Goal: Transaction & Acquisition: Purchase product/service

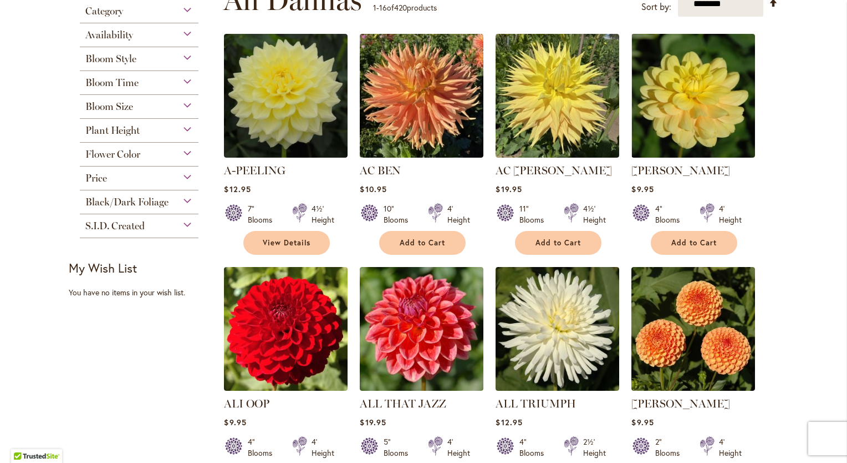
scroll to position [298, 0]
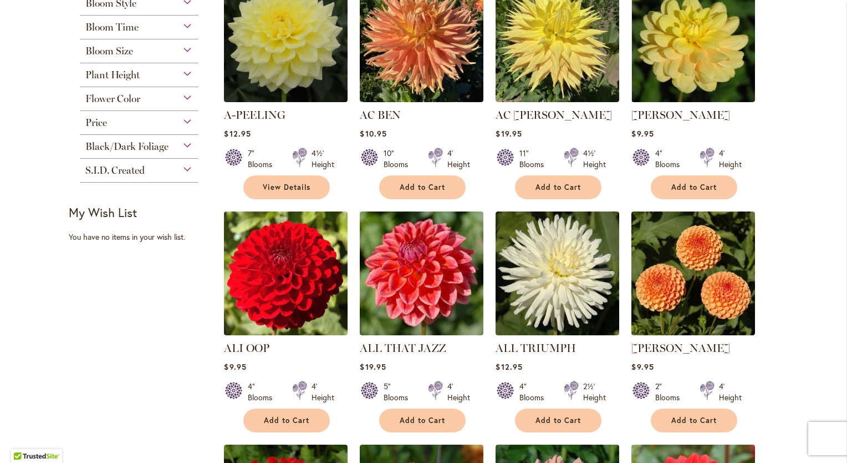
type input "**********"
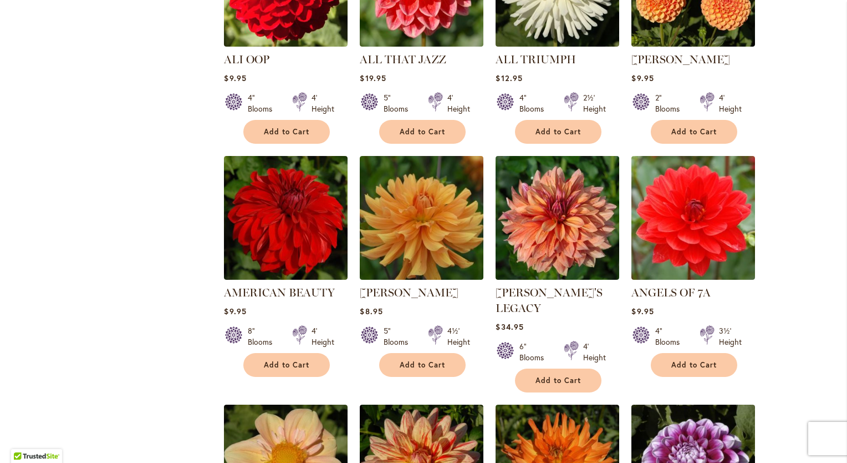
scroll to position [590, 0]
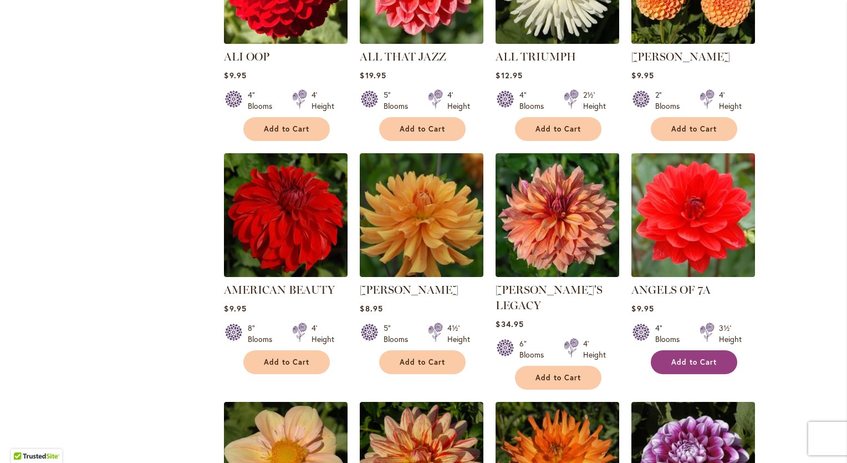
click at [705, 360] on span "Add to Cart" at bounding box center [694, 361] width 45 height 9
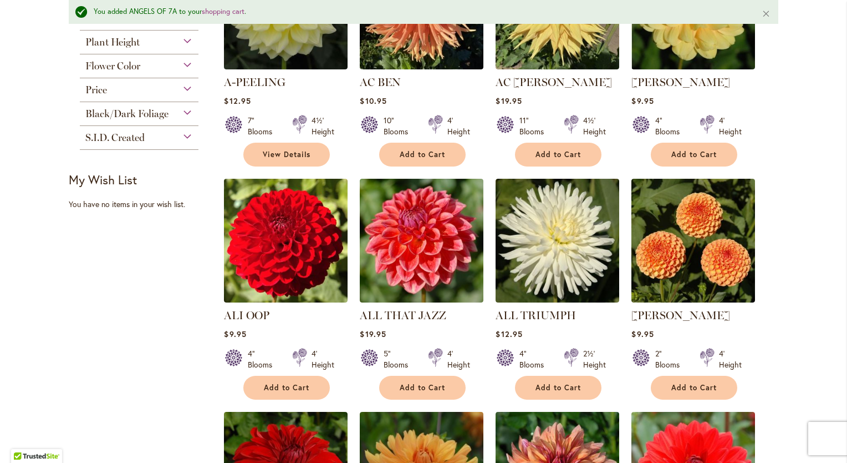
scroll to position [354, 0]
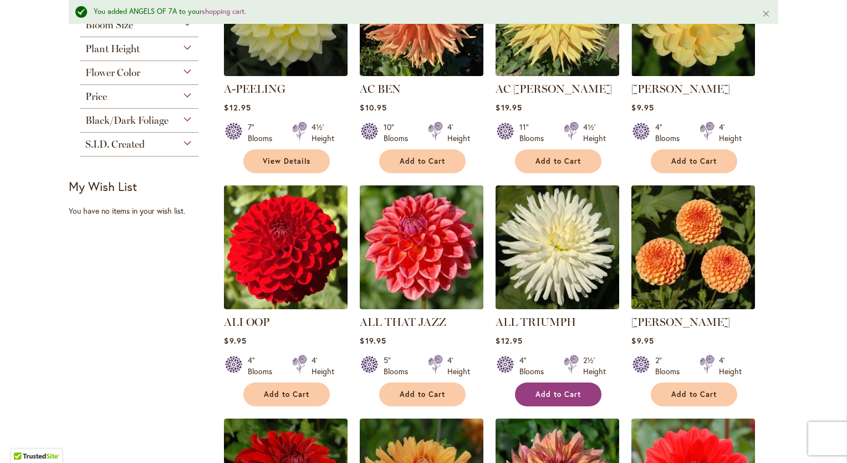
click at [562, 389] on span "Add to Cart" at bounding box center [558, 393] width 45 height 9
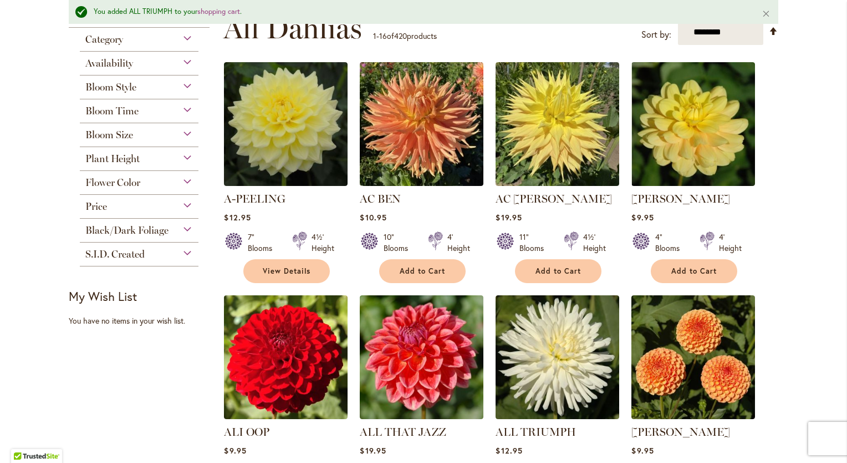
scroll to position [241, 0]
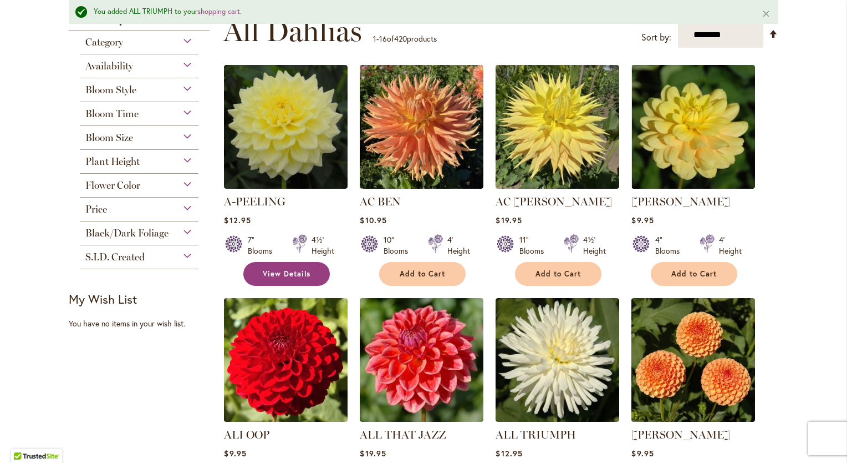
click at [314, 275] on link "View Details" at bounding box center [286, 274] width 87 height 24
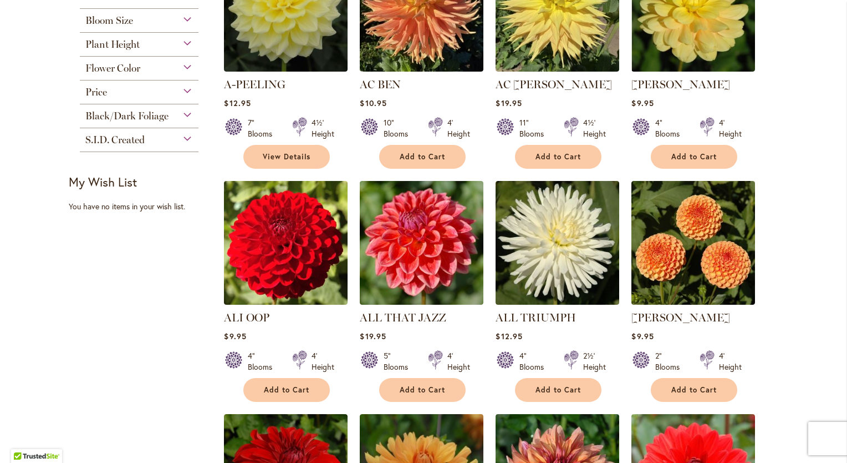
scroll to position [348, 0]
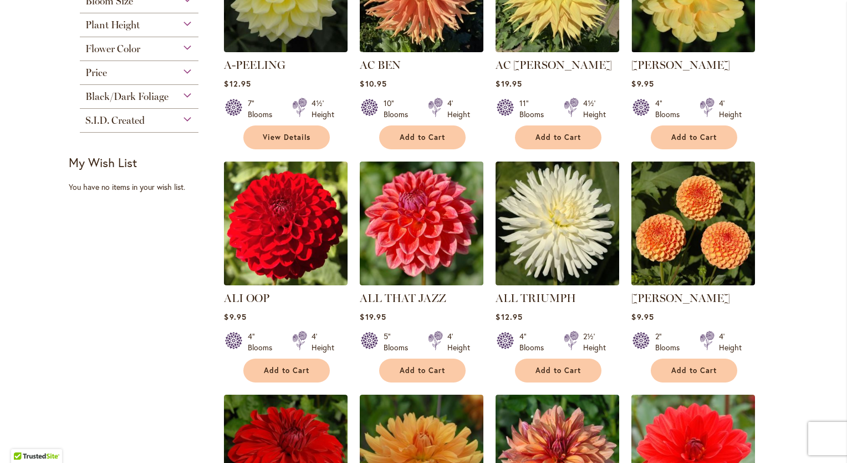
type input "**********"
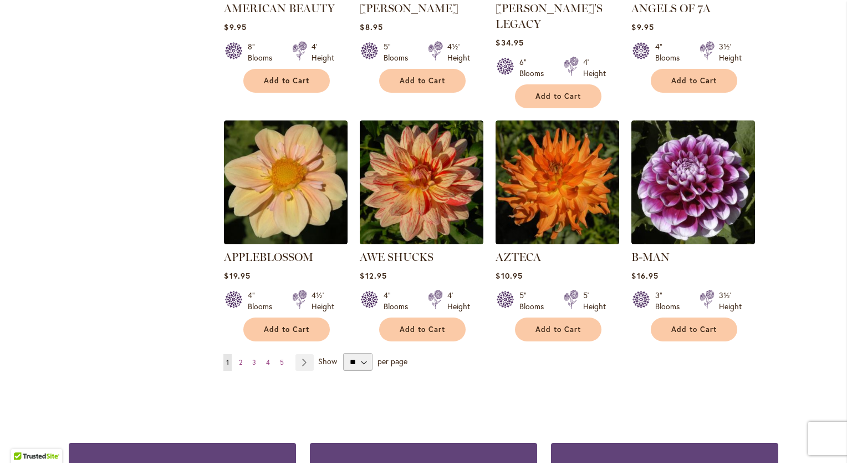
scroll to position [921, 0]
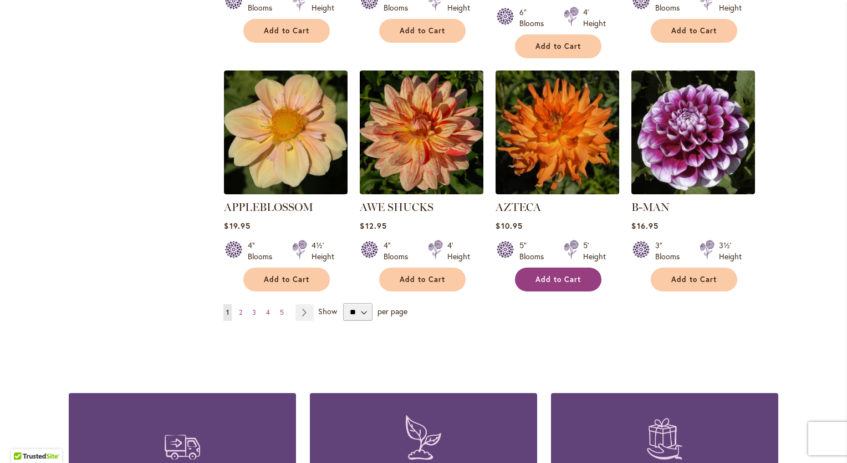
click at [568, 267] on button "Add to Cart" at bounding box center [558, 279] width 87 height 24
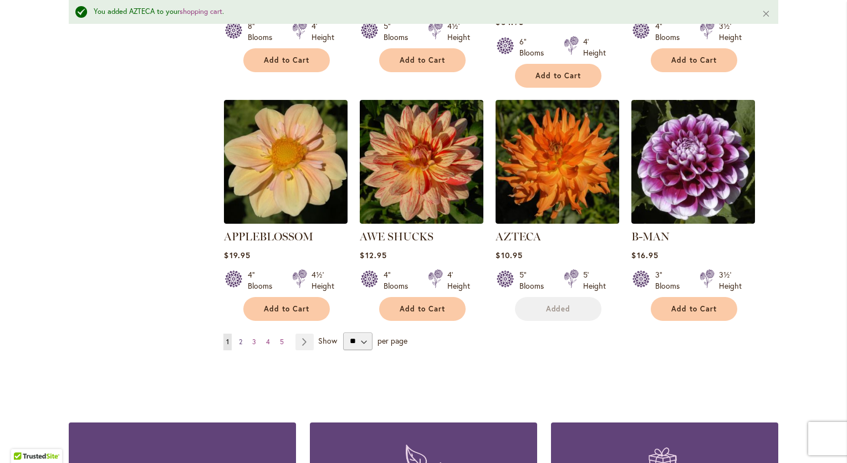
scroll to position [950, 0]
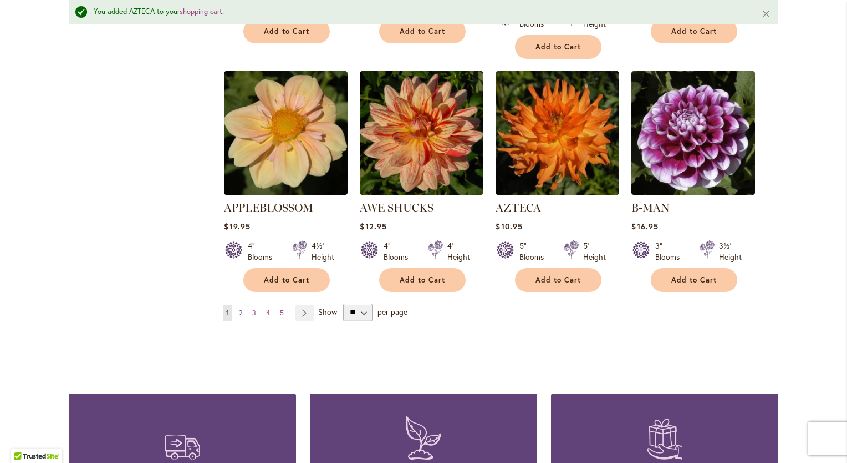
click at [239, 308] on span "2" at bounding box center [240, 312] width 3 height 8
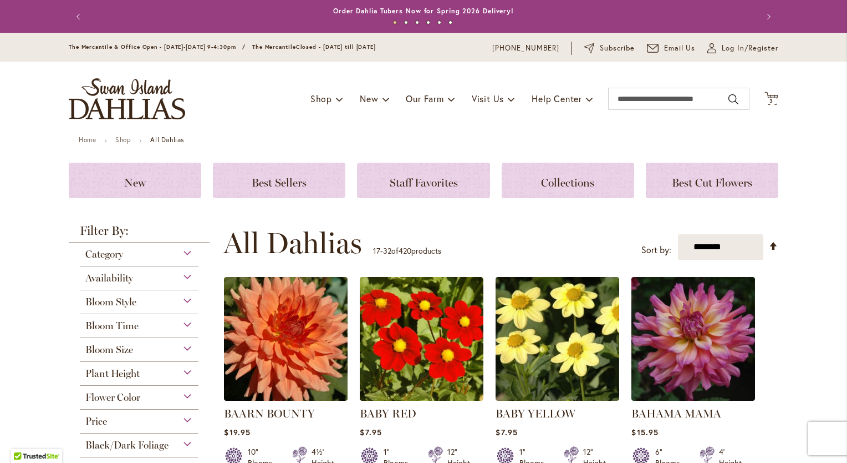
scroll to position [259, 0]
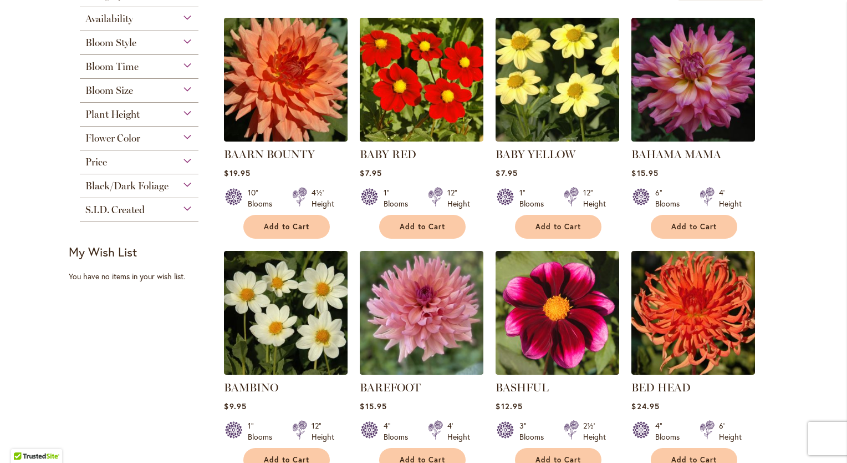
type input "**********"
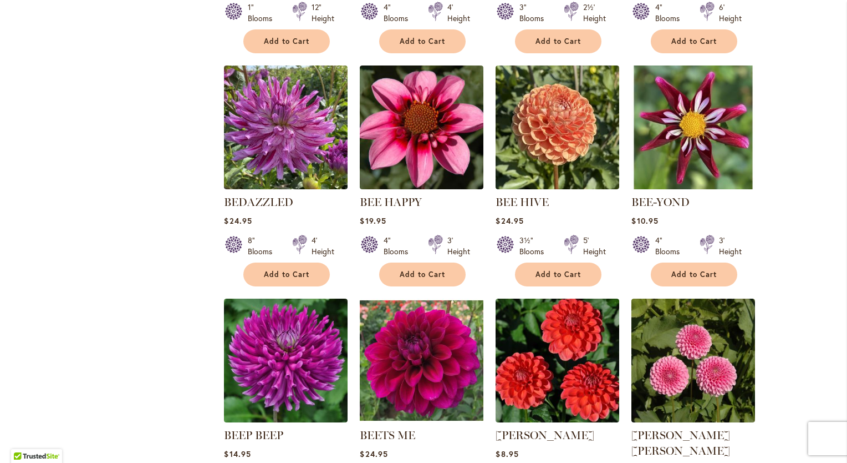
scroll to position [697, 0]
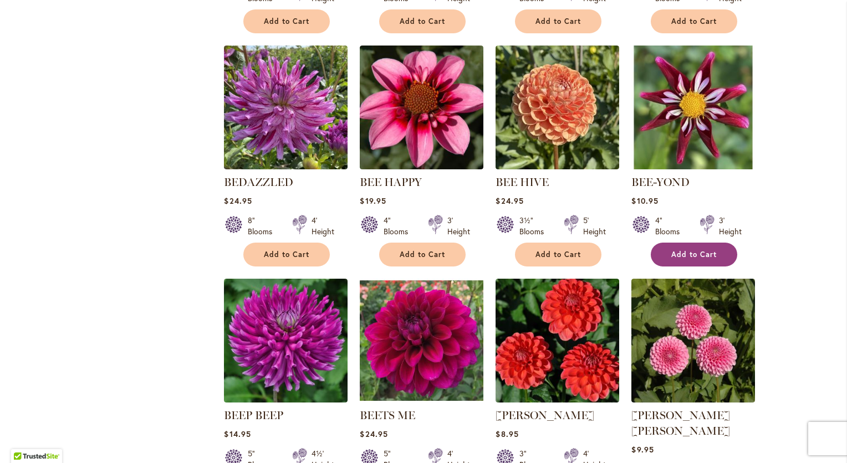
click at [710, 252] on span "Add to Cart" at bounding box center [694, 254] width 45 height 9
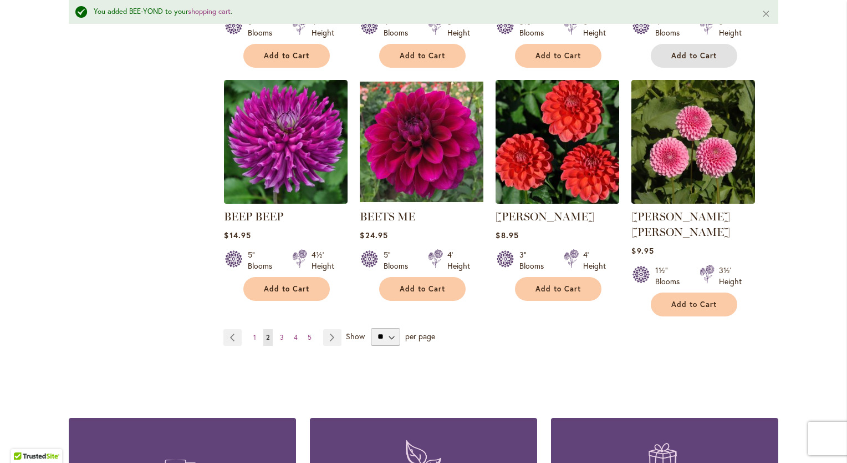
scroll to position [931, 0]
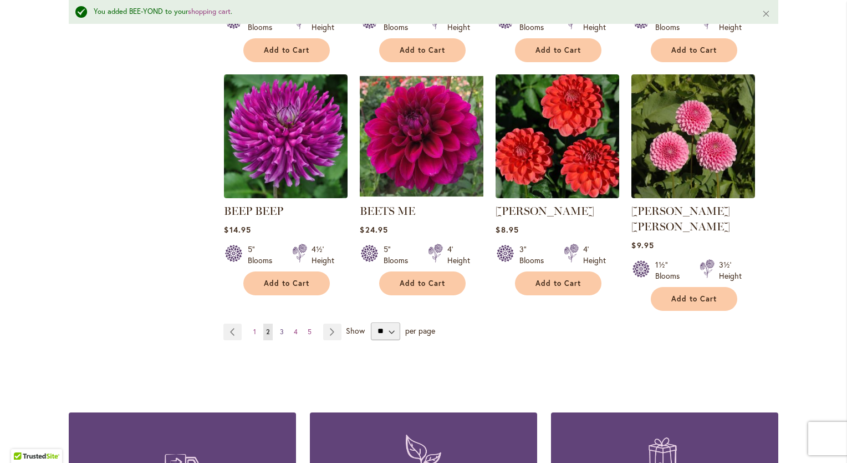
click at [280, 327] on span "3" at bounding box center [282, 331] width 4 height 8
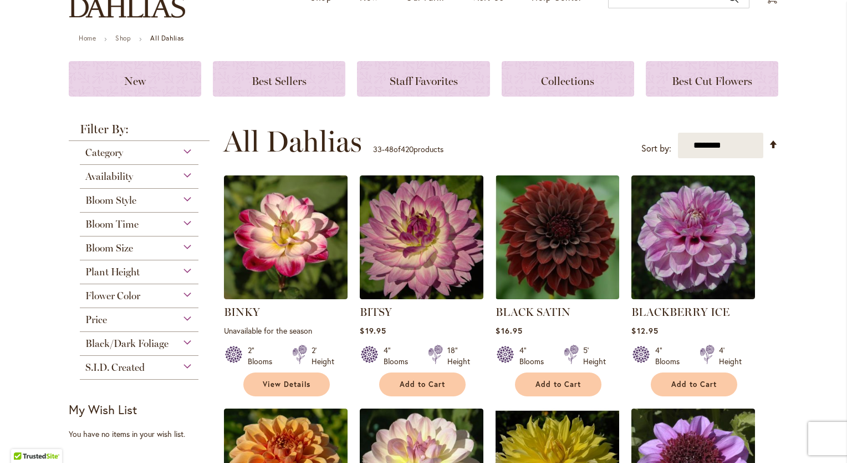
scroll to position [148, 0]
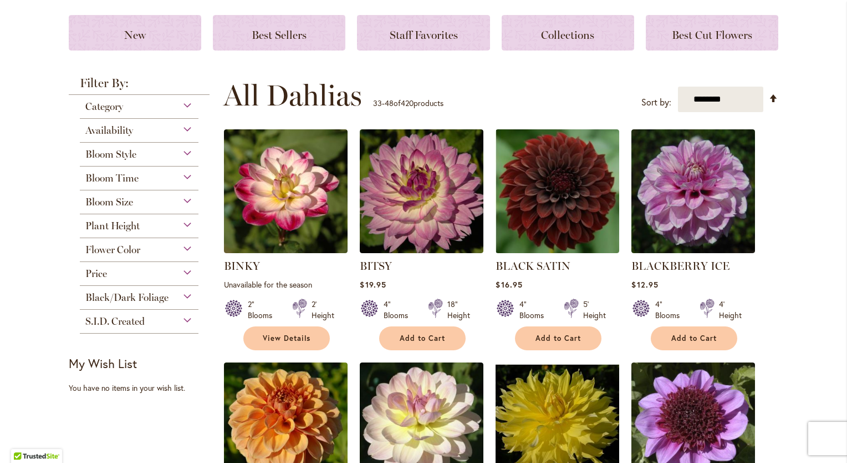
type input "**********"
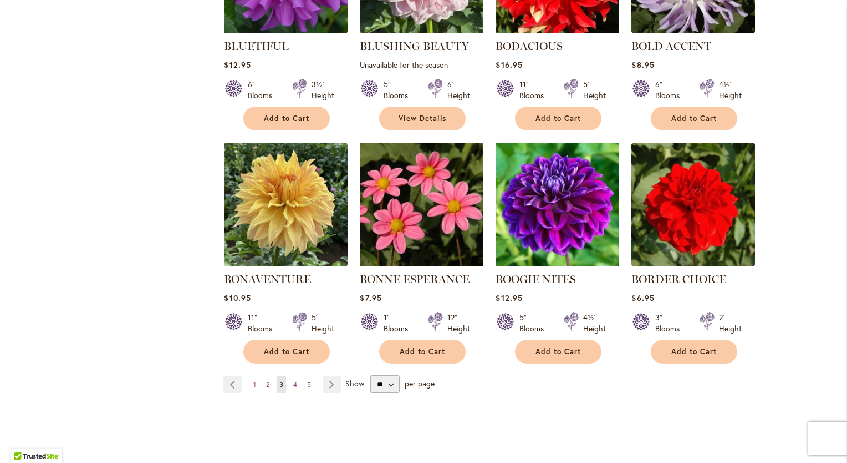
scroll to position [851, 0]
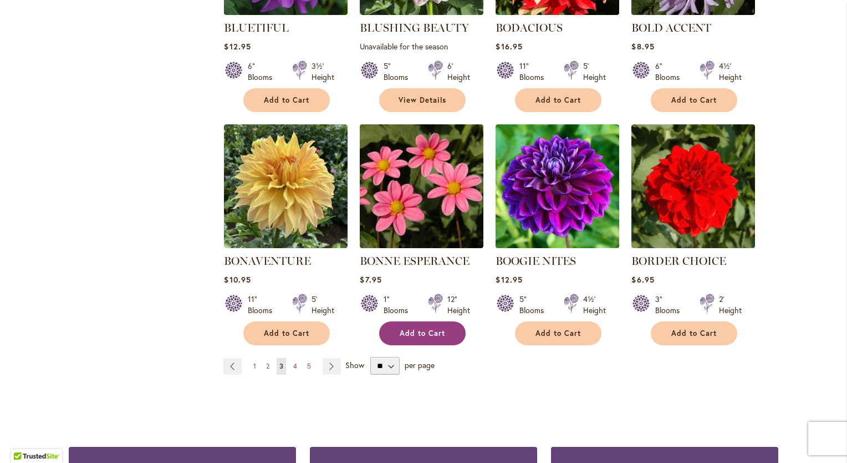
click at [434, 334] on span "Add to Cart" at bounding box center [422, 332] width 45 height 9
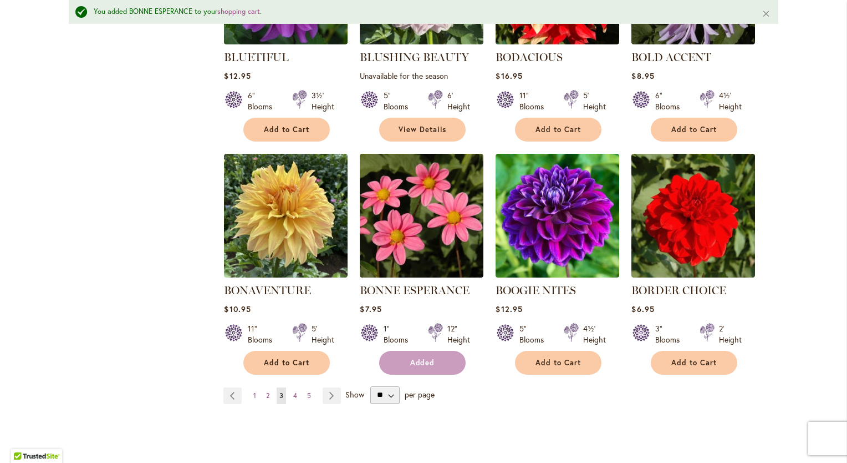
scroll to position [880, 0]
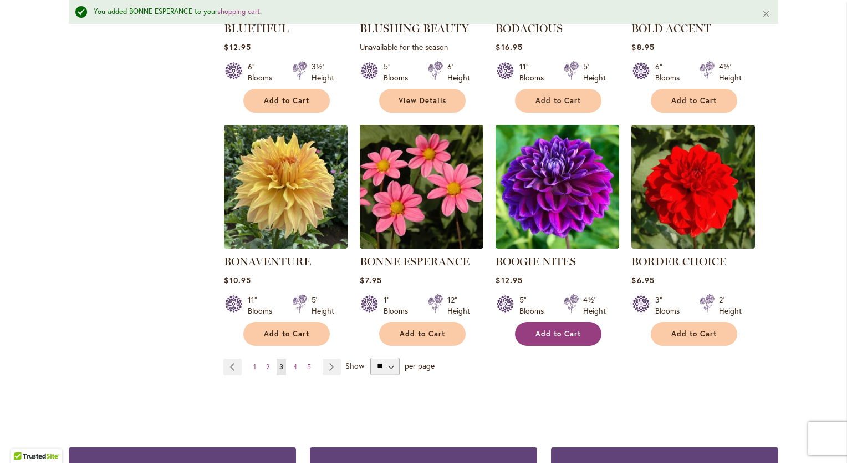
click at [564, 333] on span "Add to Cart" at bounding box center [558, 333] width 45 height 9
click at [293, 367] on link "Page 4" at bounding box center [295, 366] width 9 height 17
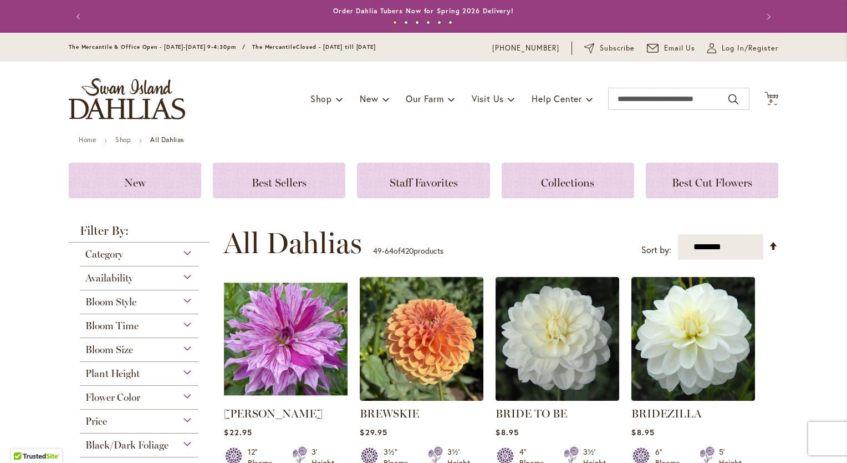
type input "**********"
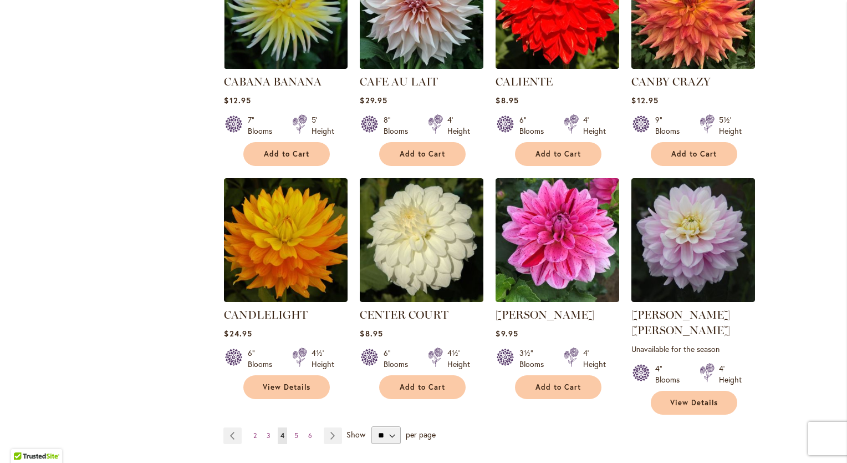
scroll to position [822, 0]
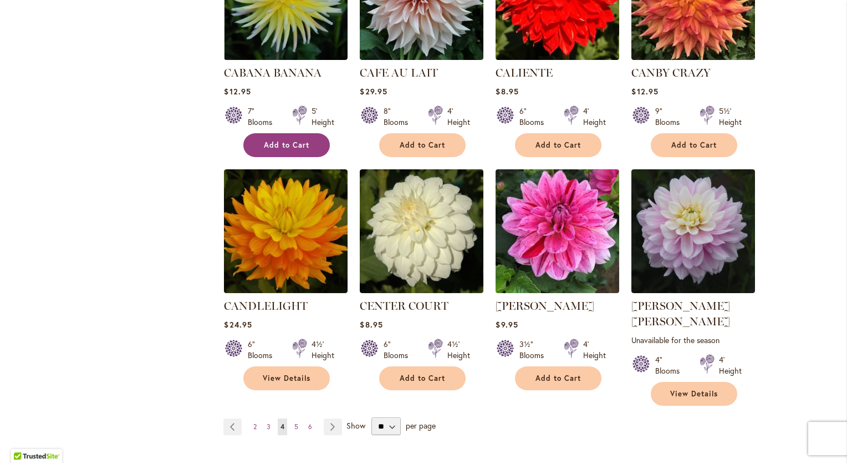
click at [304, 144] on span "Add to Cart" at bounding box center [286, 144] width 45 height 9
click at [295, 422] on span "5" at bounding box center [297, 426] width 4 height 8
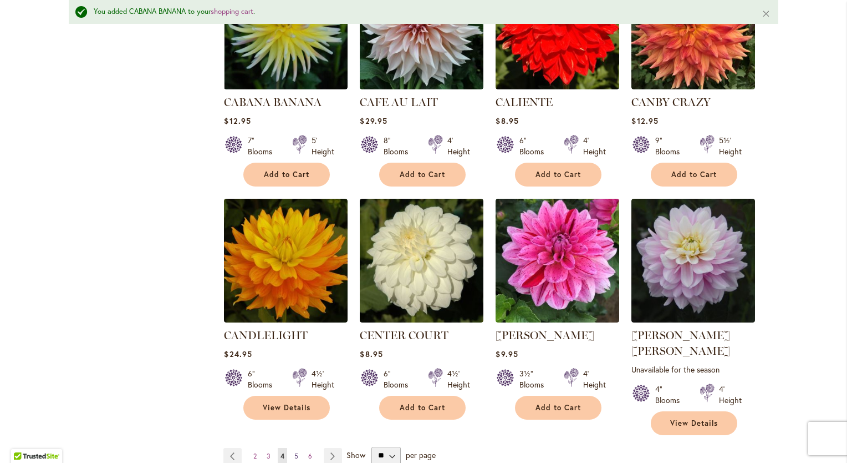
scroll to position [851, 0]
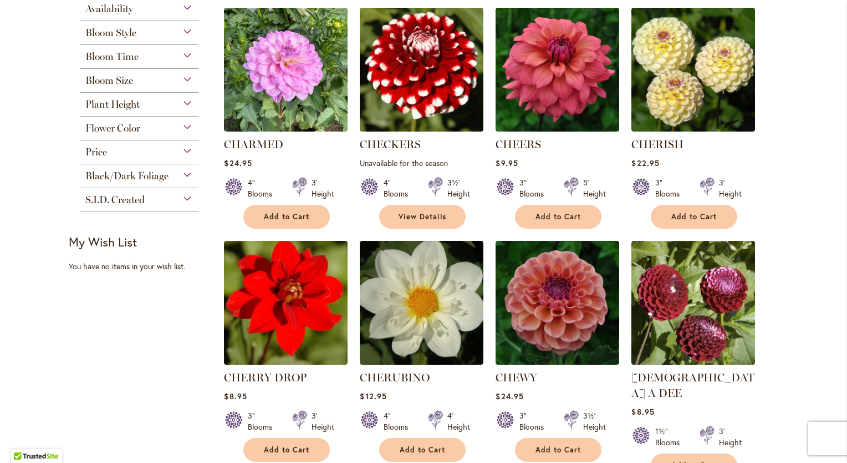
scroll to position [345, 0]
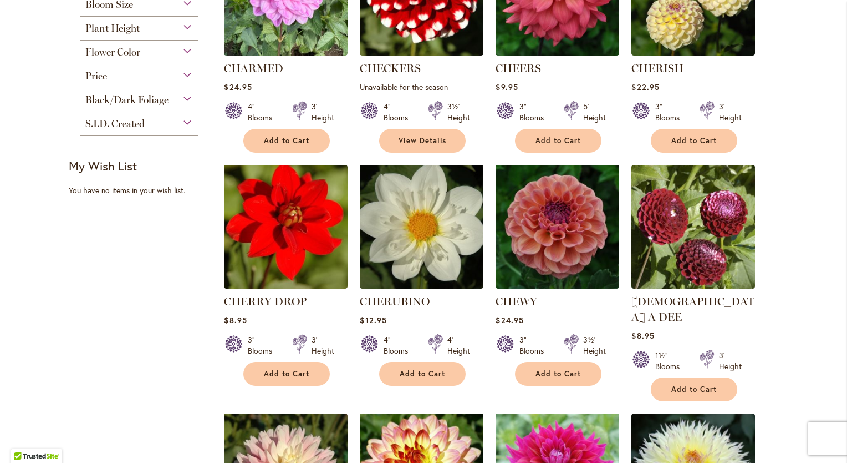
type input "**********"
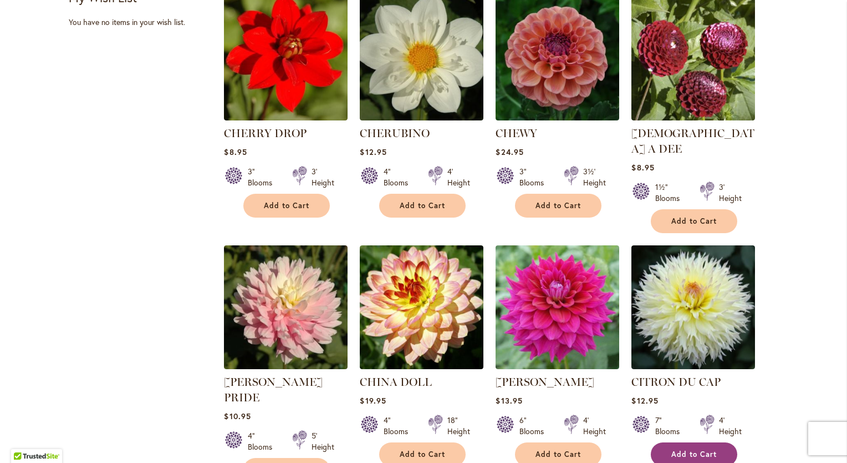
click at [690, 449] on span "Add to Cart" at bounding box center [694, 453] width 45 height 9
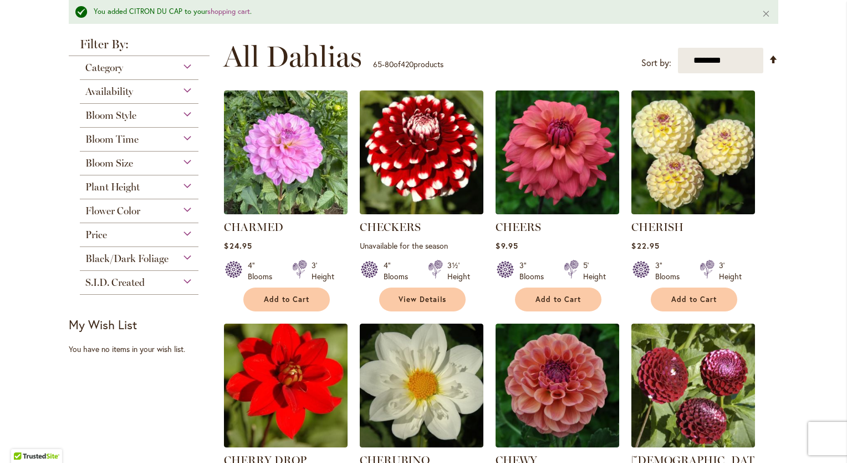
scroll to position [0, 0]
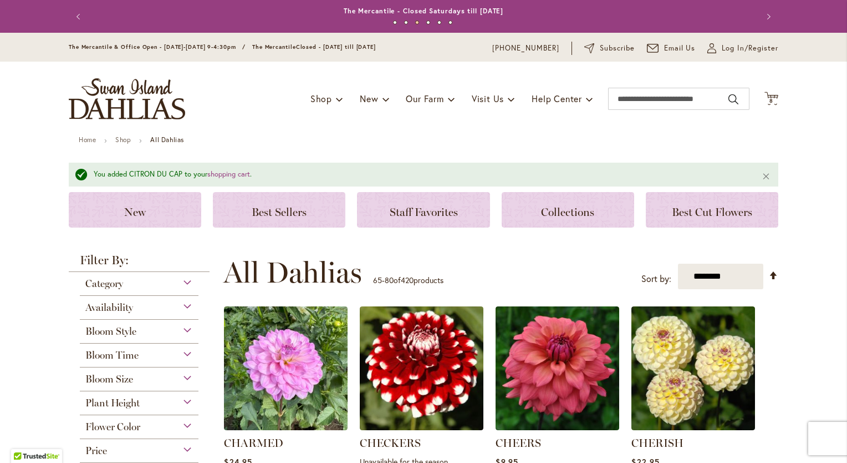
click at [757, 48] on body "The store will not work correctly in the case when cookies are disabled. Previo…" at bounding box center [423, 231] width 847 height 463
click at [740, 47] on span "Log In/Register" at bounding box center [750, 48] width 57 height 11
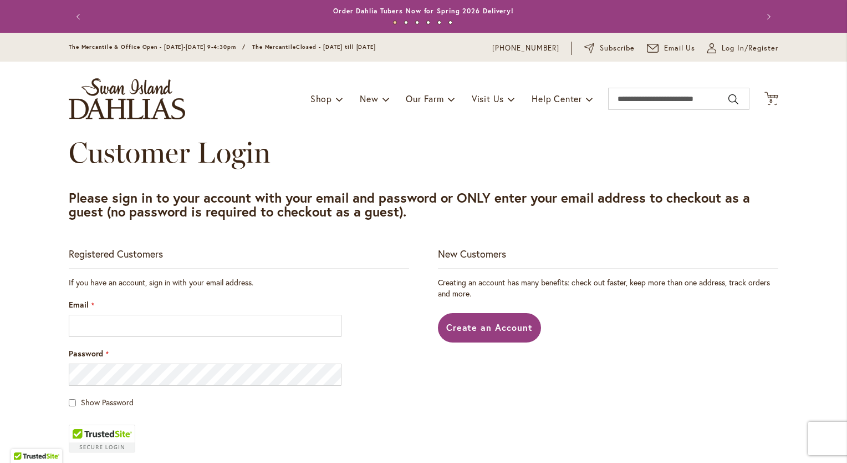
scroll to position [222, 0]
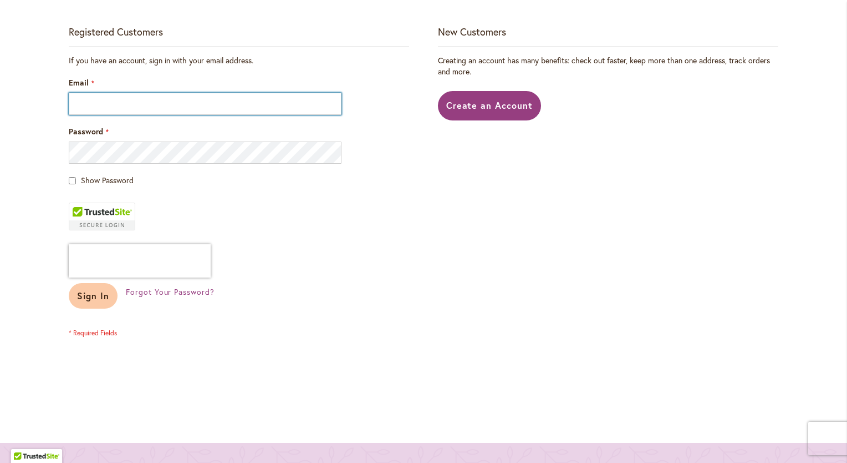
type input "**********"
click at [103, 296] on span "Sign In" at bounding box center [93, 296] width 32 height 12
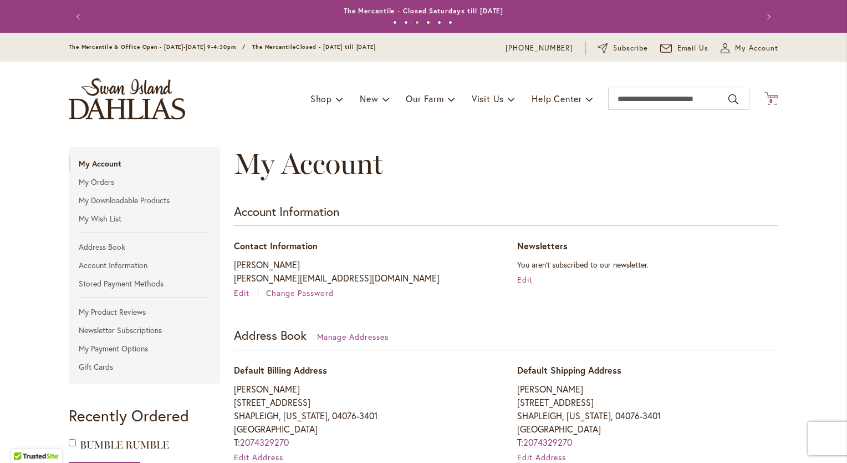
type input "**********"
click at [770, 103] on span "8 8 items" at bounding box center [772, 101] width 11 height 6
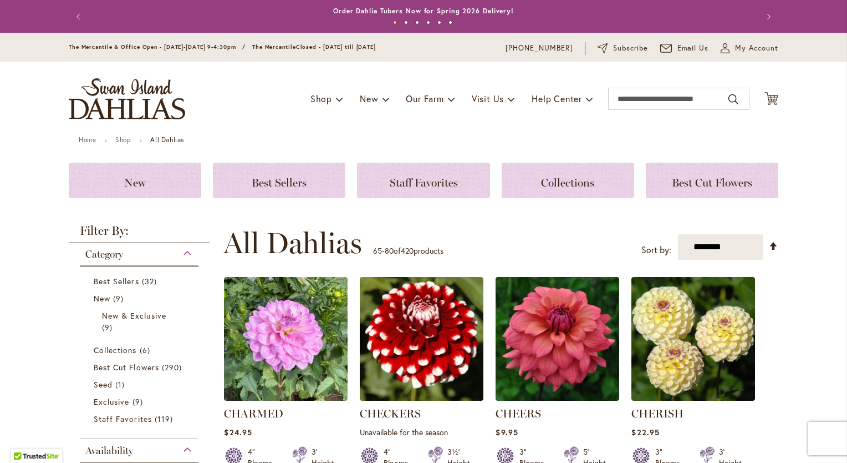
scroll to position [125, 0]
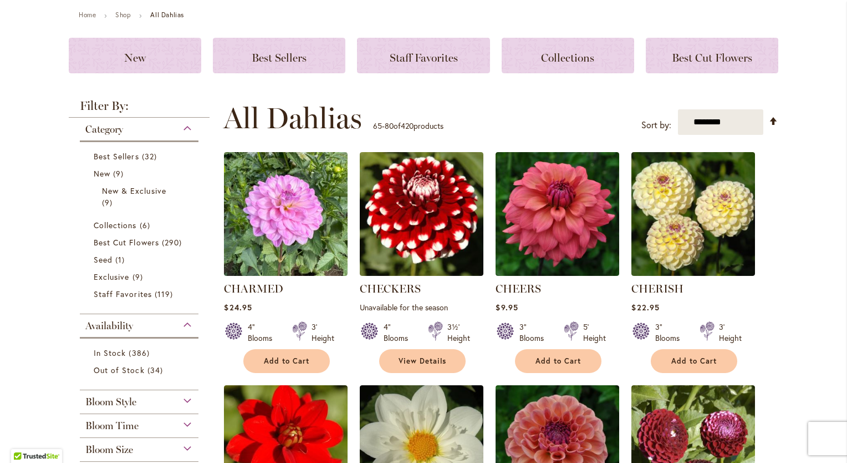
type input "**********"
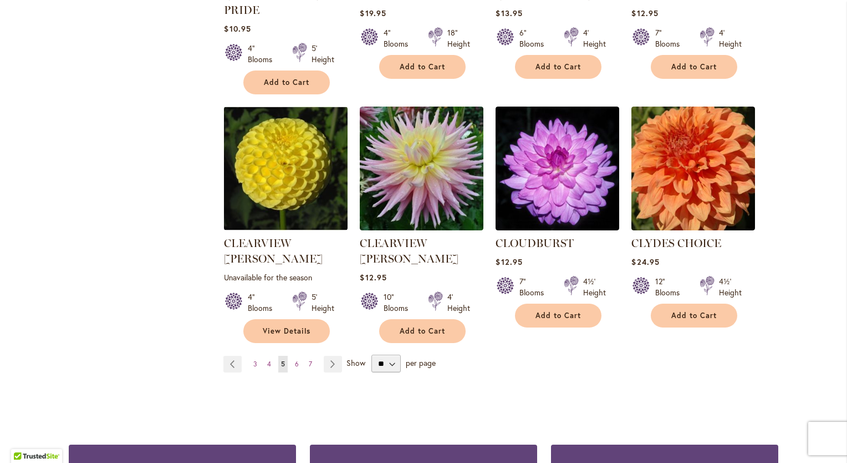
scroll to position [901, 0]
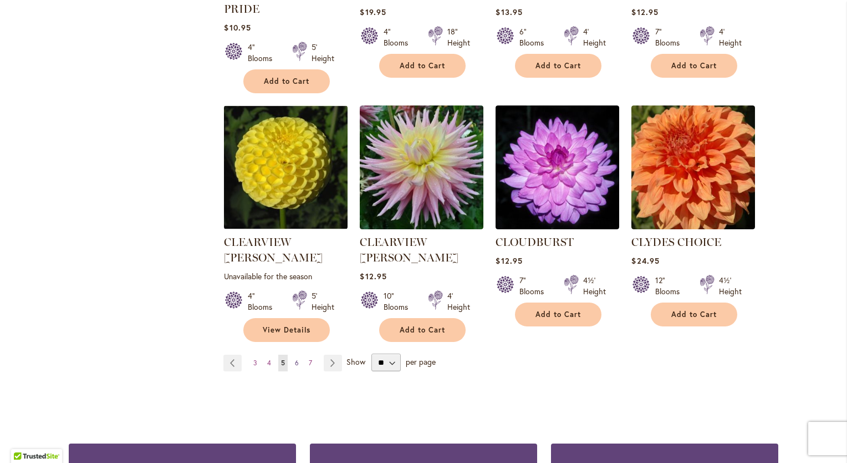
click at [295, 358] on span "6" at bounding box center [297, 362] width 4 height 8
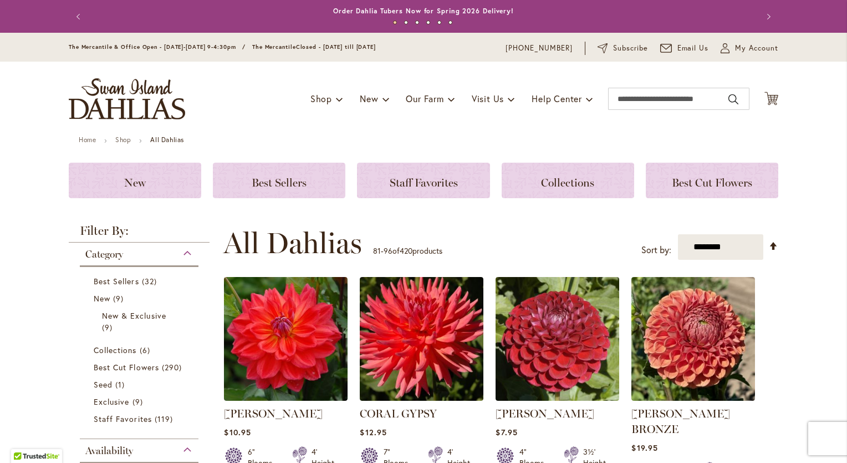
scroll to position [111, 0]
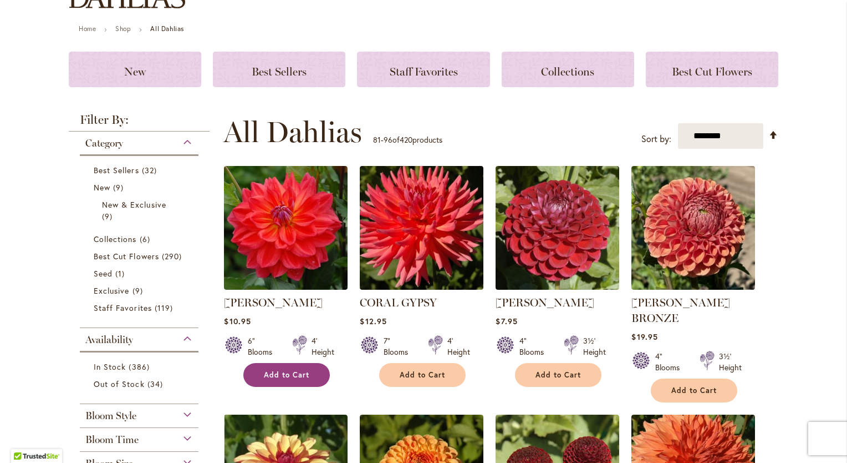
type input "**********"
click at [302, 372] on span "Add to Cart" at bounding box center [286, 374] width 45 height 9
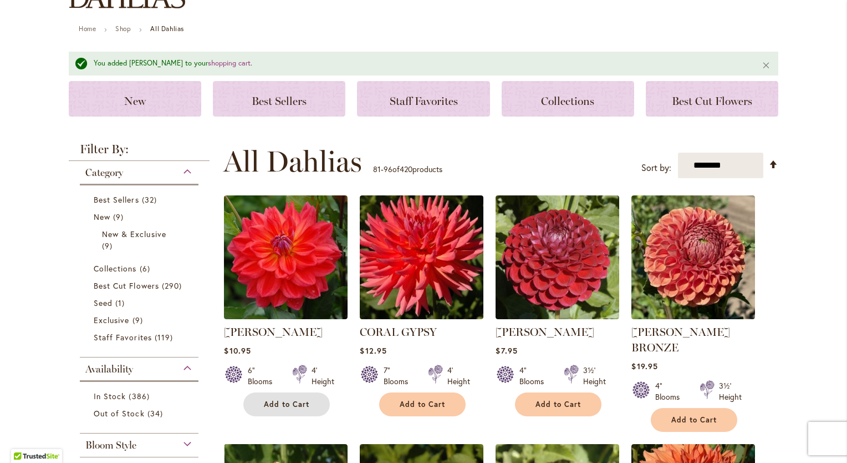
scroll to position [277, 0]
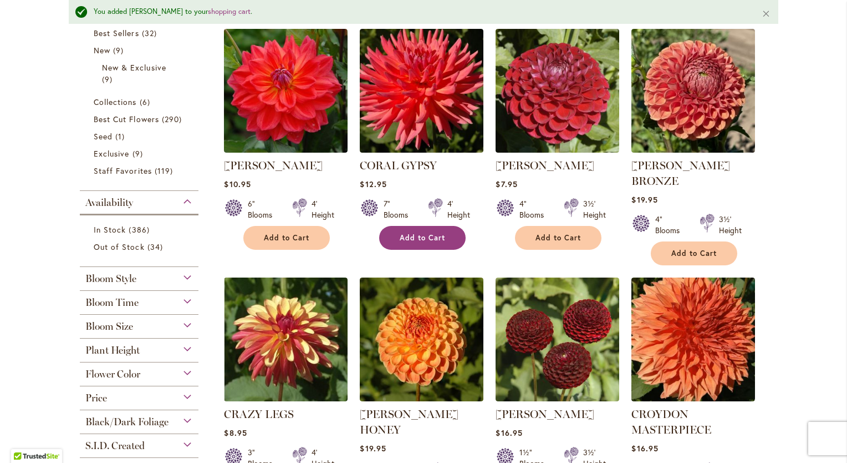
click at [433, 234] on span "Add to Cart" at bounding box center [422, 237] width 45 height 9
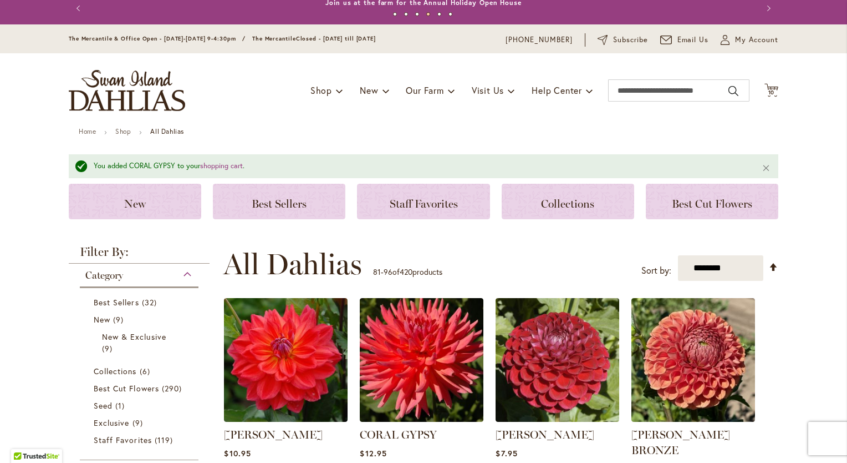
scroll to position [0, 0]
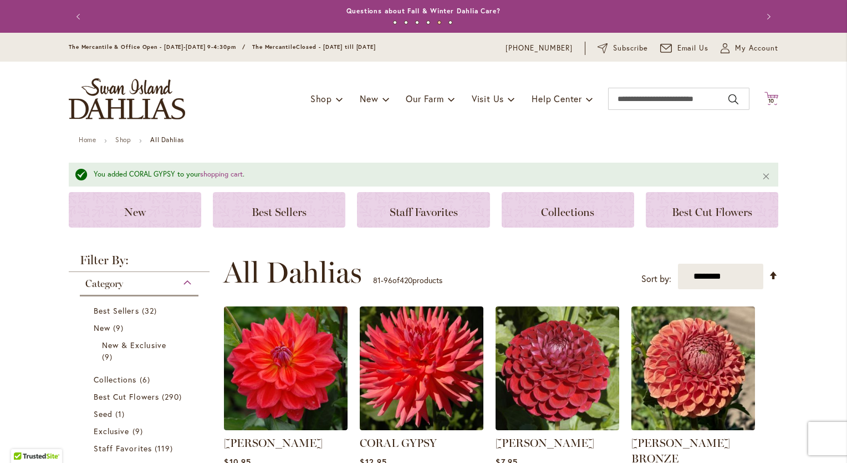
click at [773, 98] on icon at bounding box center [772, 98] width 14 height 13
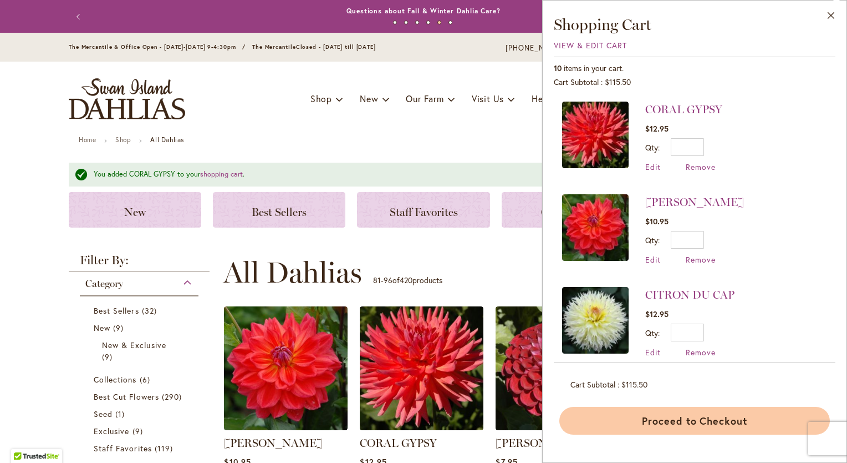
click at [718, 420] on button "Proceed to Checkout" at bounding box center [695, 421] width 271 height 28
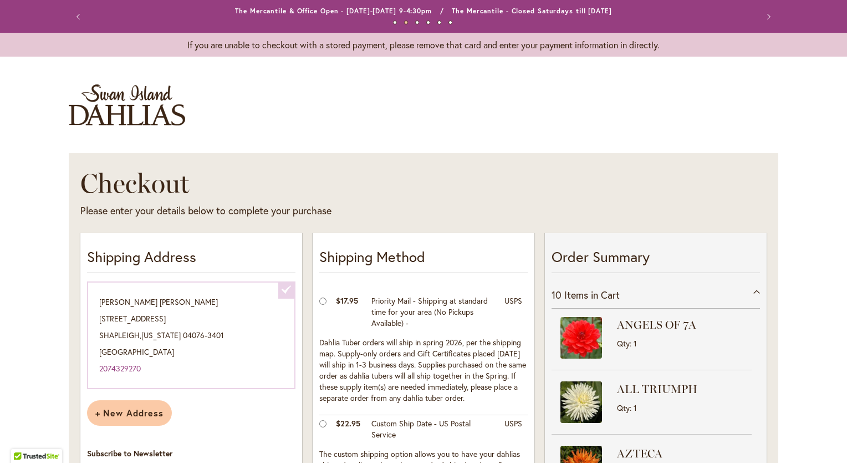
select select "**********"
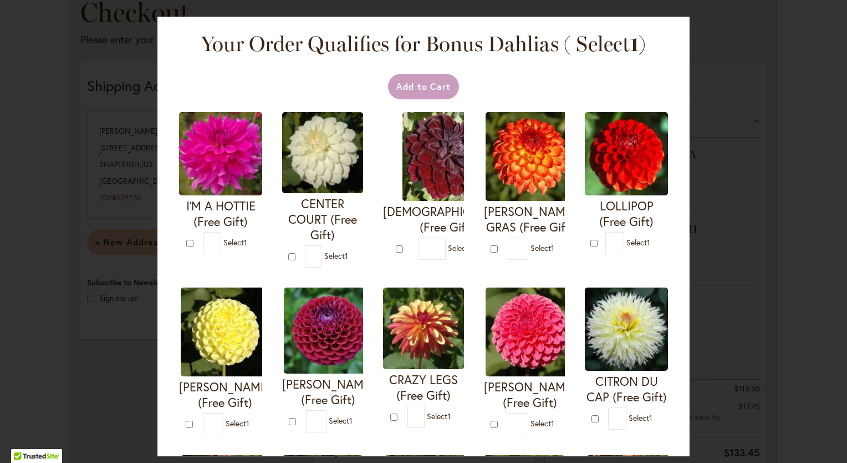
scroll to position [222, 0]
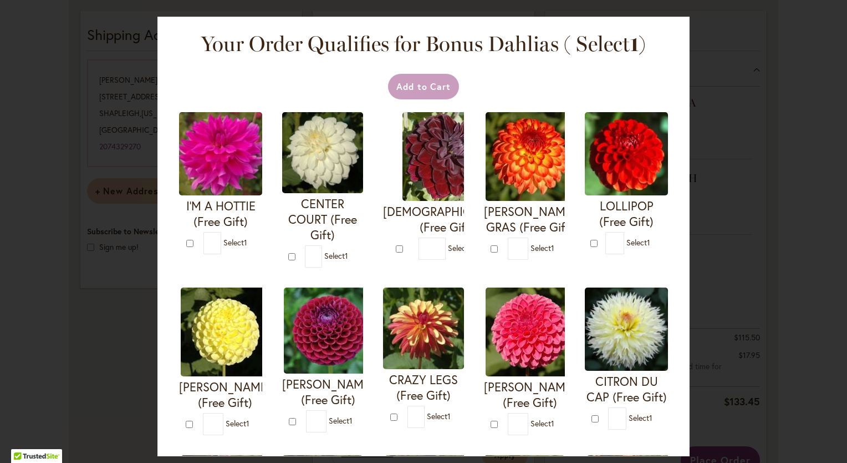
click at [0, 462] on div at bounding box center [0, 463] width 0 height 0
type input "*"
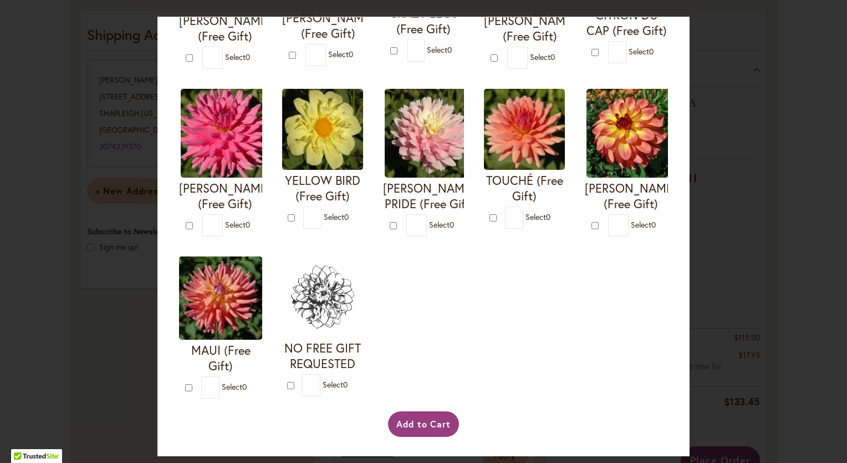
scroll to position [521, 0]
click at [441, 419] on button "Add to Cart" at bounding box center [424, 424] width 72 height 26
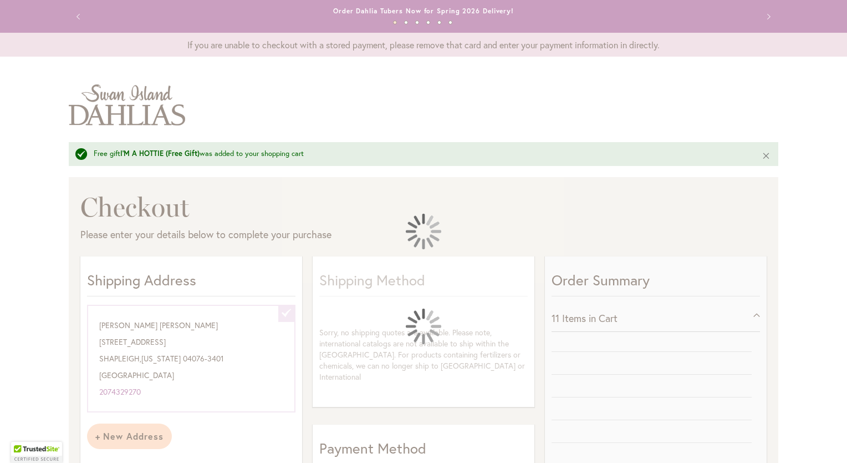
select select "**********"
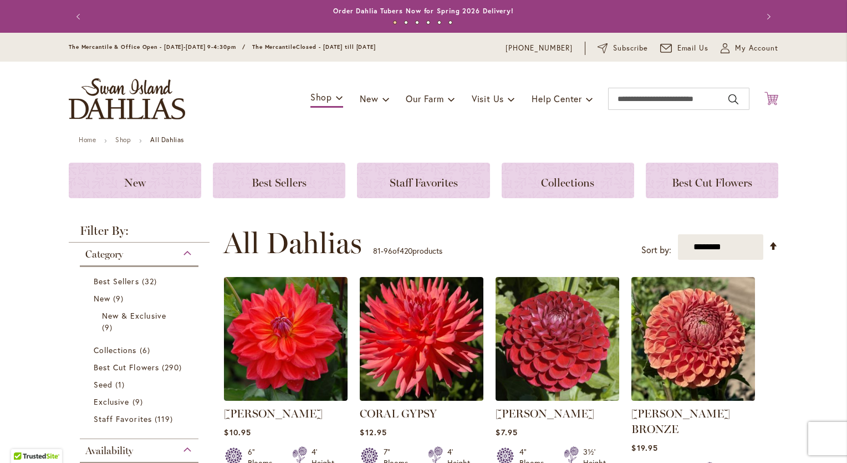
click at [771, 101] on button "Cart .cls-1 { fill: #231f20; }" at bounding box center [772, 99] width 14 height 15
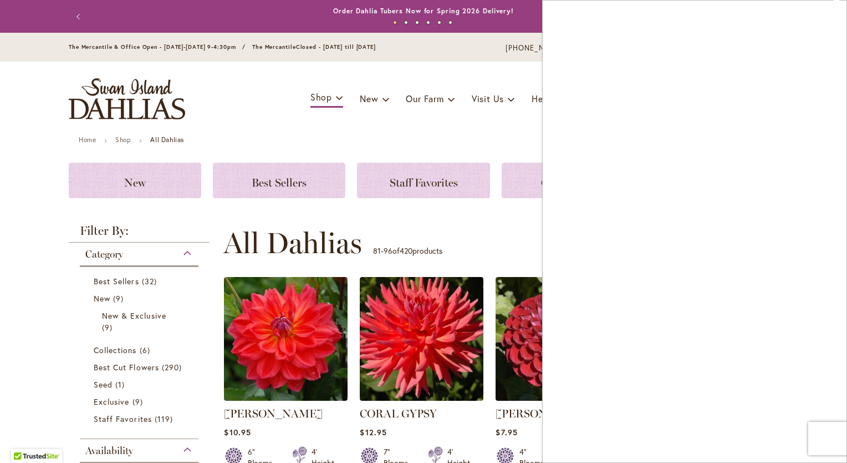
type input "**********"
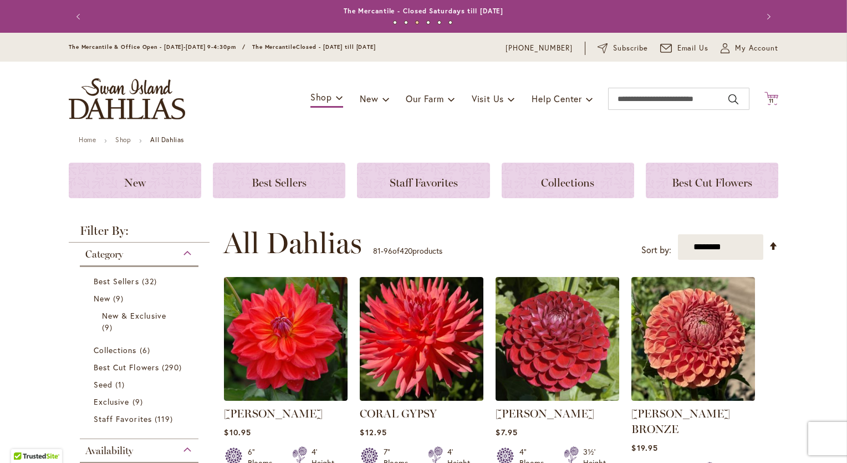
click at [772, 97] on icon at bounding box center [772, 98] width 14 height 13
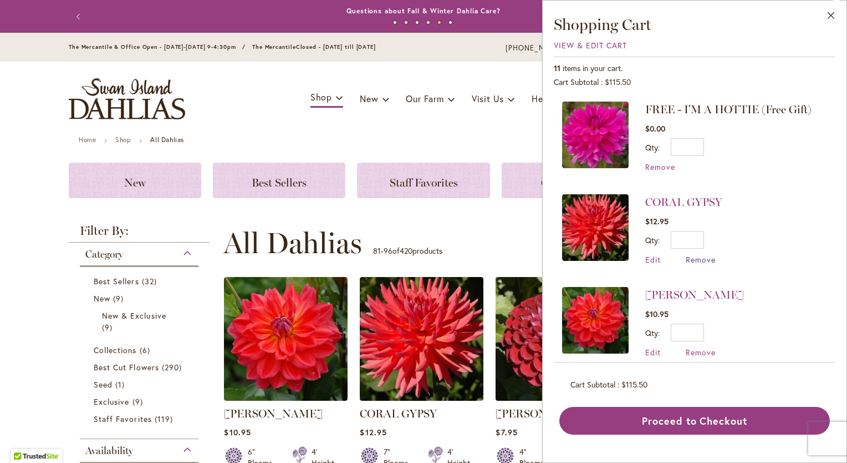
click at [703, 261] on span "Remove" at bounding box center [701, 259] width 30 height 11
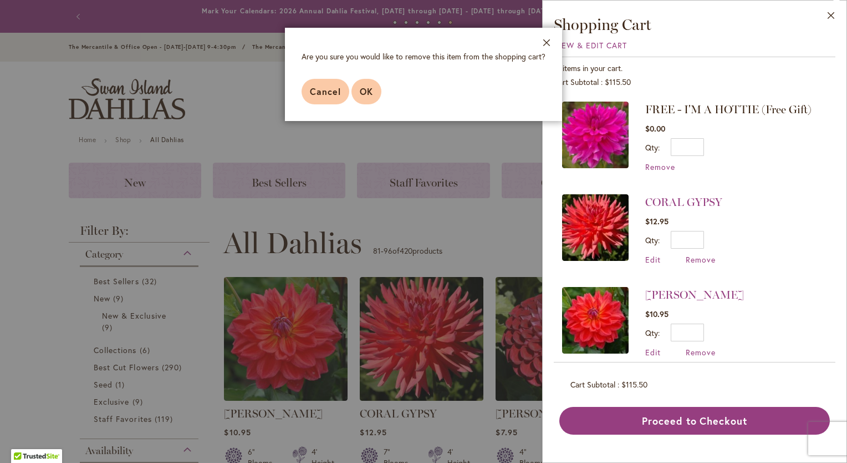
click at [366, 85] on span "OK" at bounding box center [366, 91] width 13 height 12
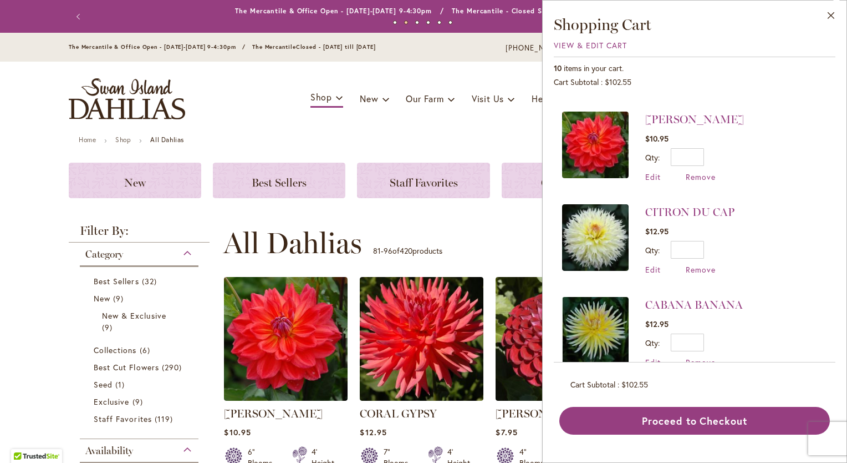
scroll to position [80, 0]
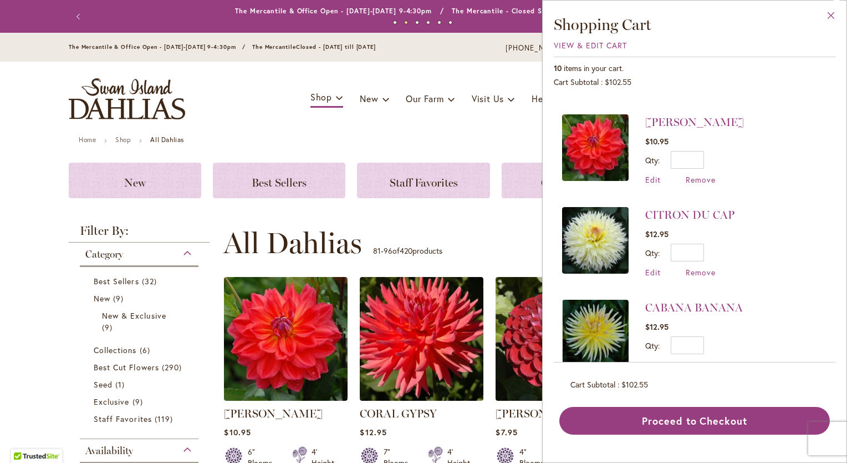
click at [830, 19] on button "Close" at bounding box center [831, 18] width 31 height 35
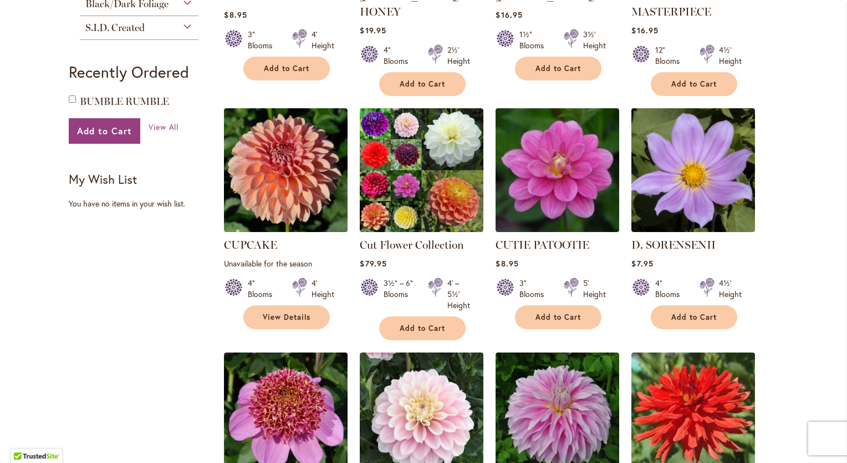
scroll to position [943, 0]
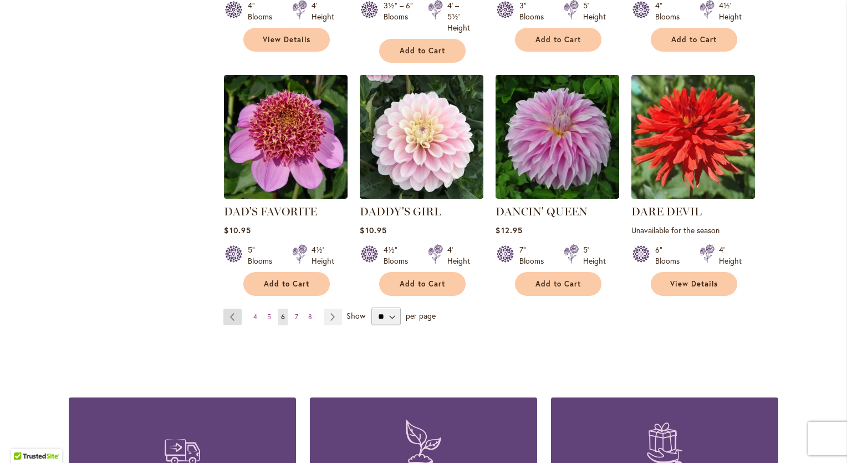
click at [231, 308] on link "Page Previous" at bounding box center [233, 316] width 18 height 17
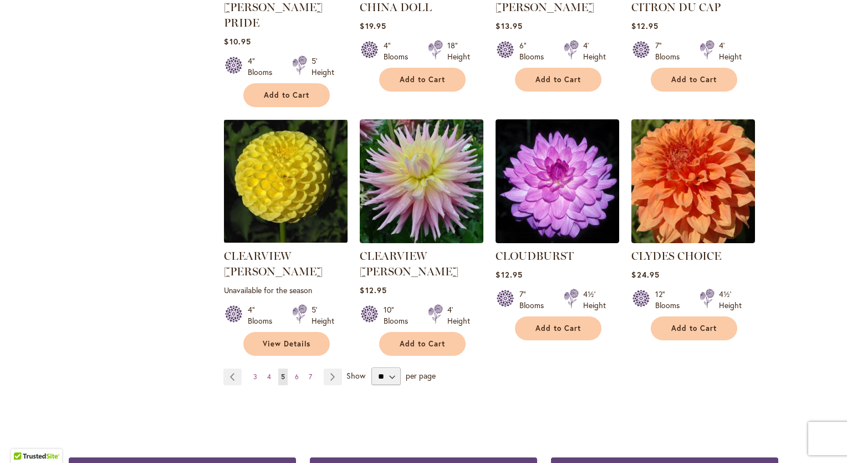
scroll to position [908, 0]
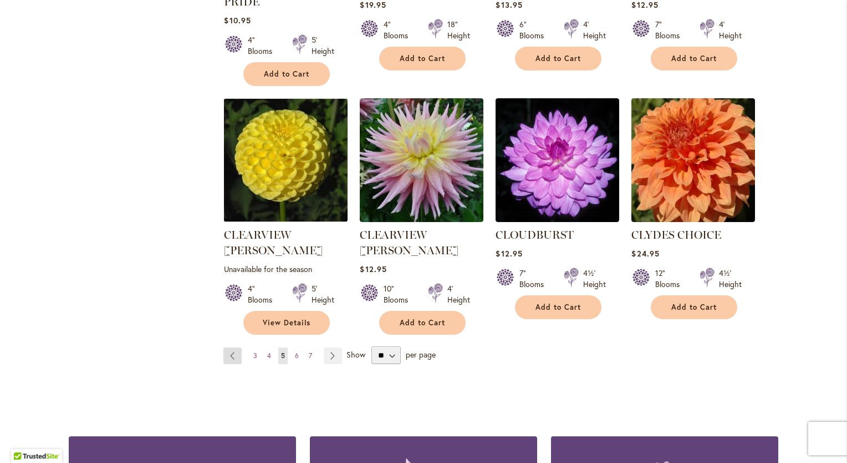
type input "**********"
click at [227, 347] on link "Page Previous" at bounding box center [233, 355] width 18 height 17
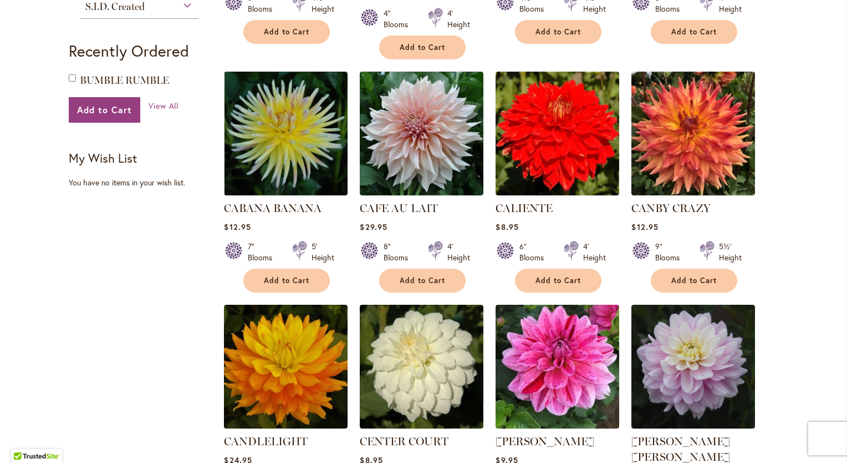
scroll to position [964, 0]
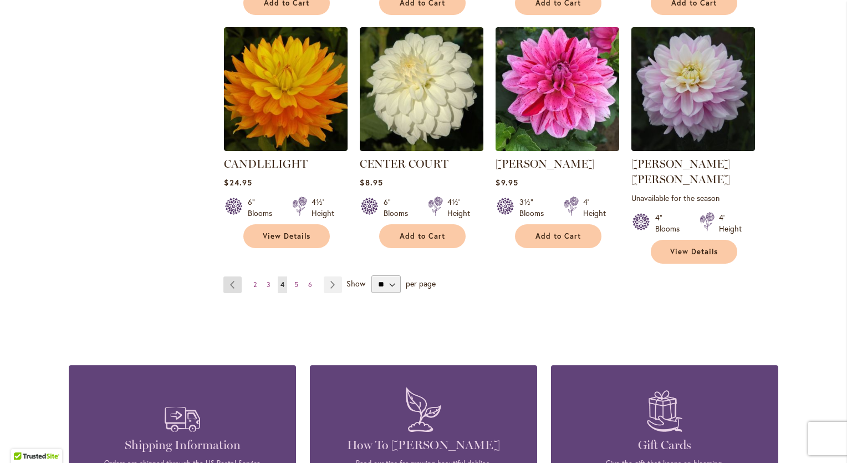
type input "**********"
click at [230, 276] on link "Page Previous" at bounding box center [233, 284] width 18 height 17
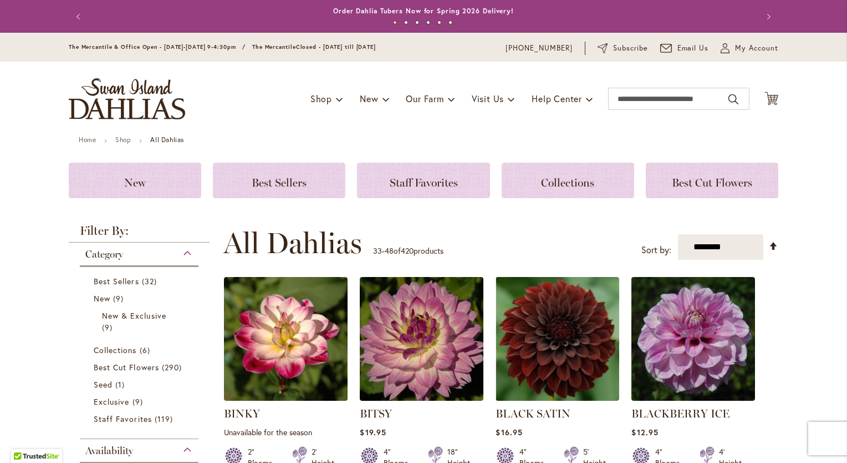
scroll to position [243, 0]
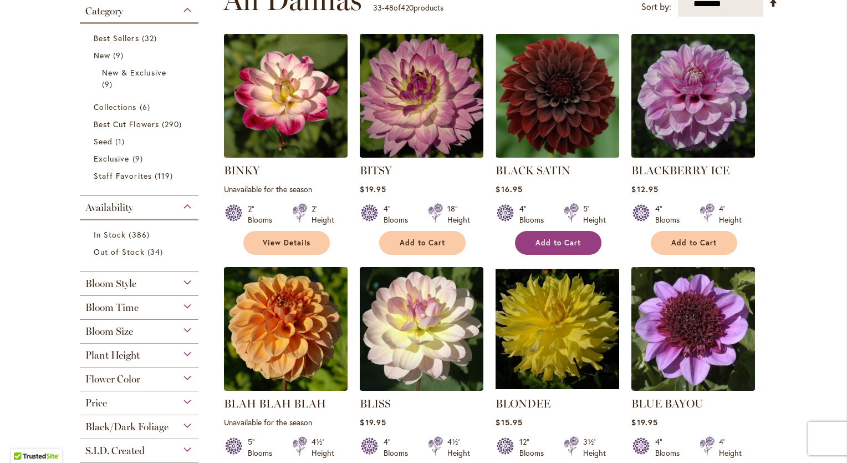
type input "**********"
click at [566, 238] on span "Add to Cart" at bounding box center [558, 242] width 45 height 9
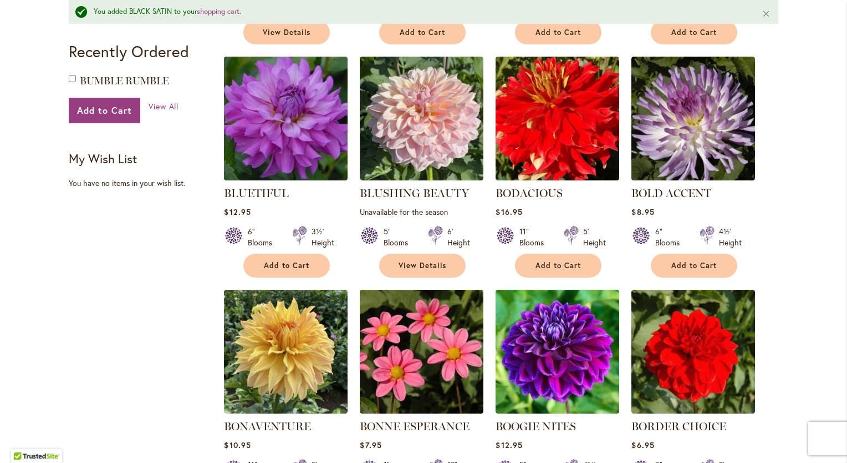
scroll to position [826, 0]
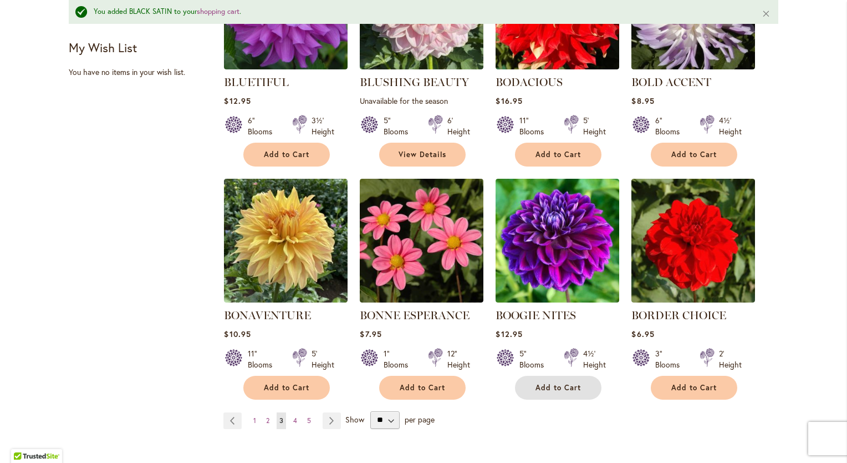
click at [559, 383] on span "Add to Cart" at bounding box center [558, 387] width 45 height 9
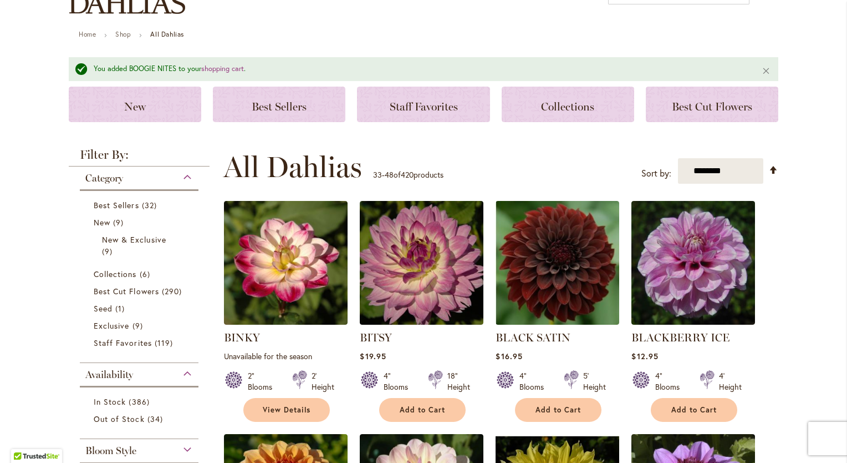
scroll to position [0, 0]
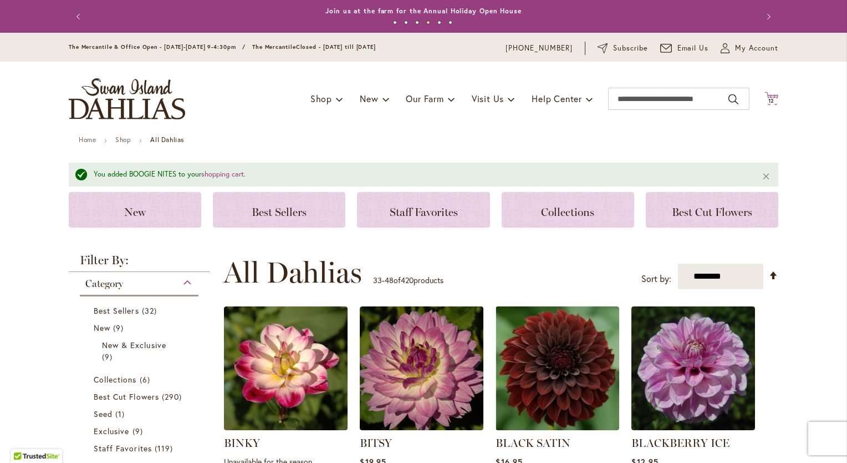
click at [772, 99] on span "12 12 items" at bounding box center [772, 101] width 11 height 6
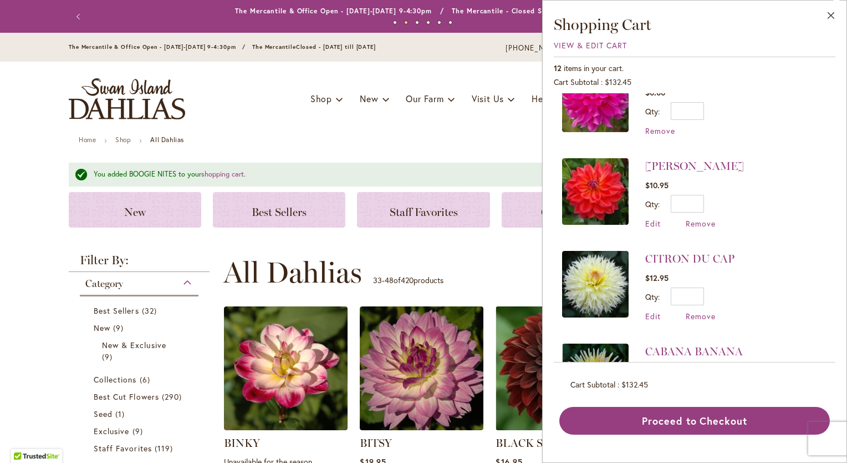
scroll to position [123, 0]
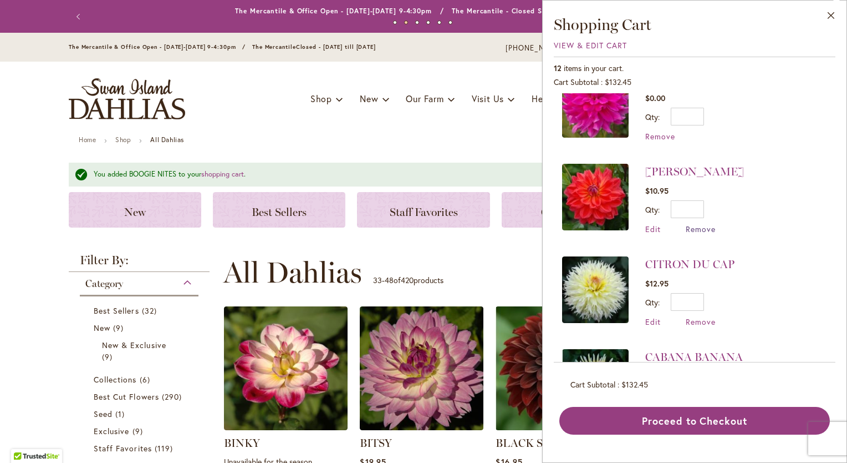
click at [707, 227] on span "Remove" at bounding box center [701, 229] width 30 height 11
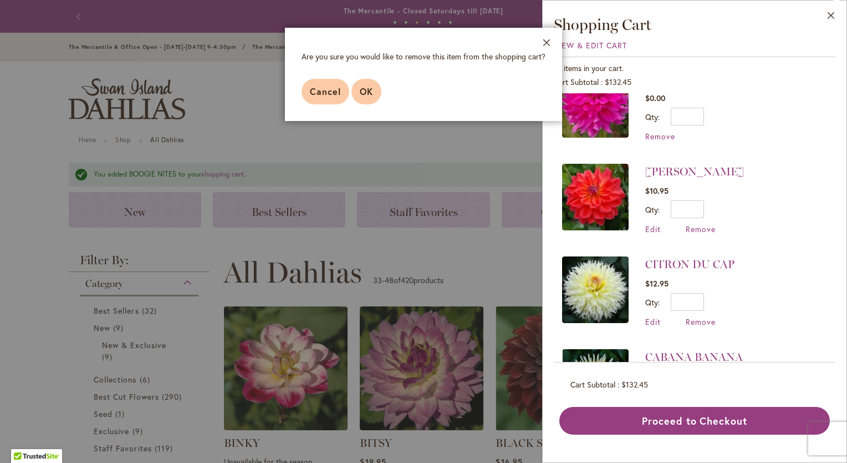
click at [359, 89] on button "OK" at bounding box center [367, 92] width 30 height 26
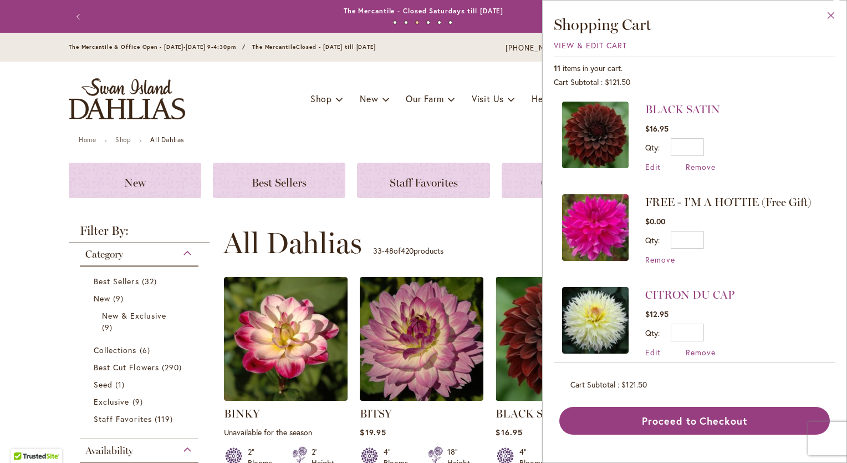
click at [830, 17] on button "Close" at bounding box center [831, 18] width 31 height 35
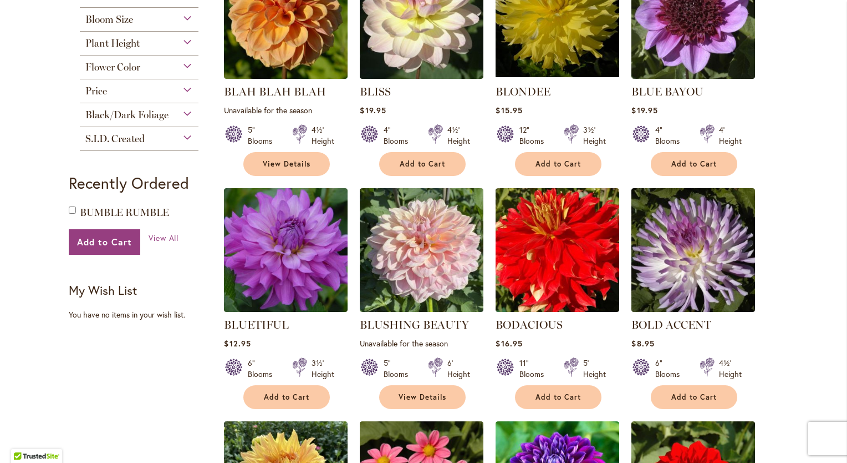
scroll to position [776, 0]
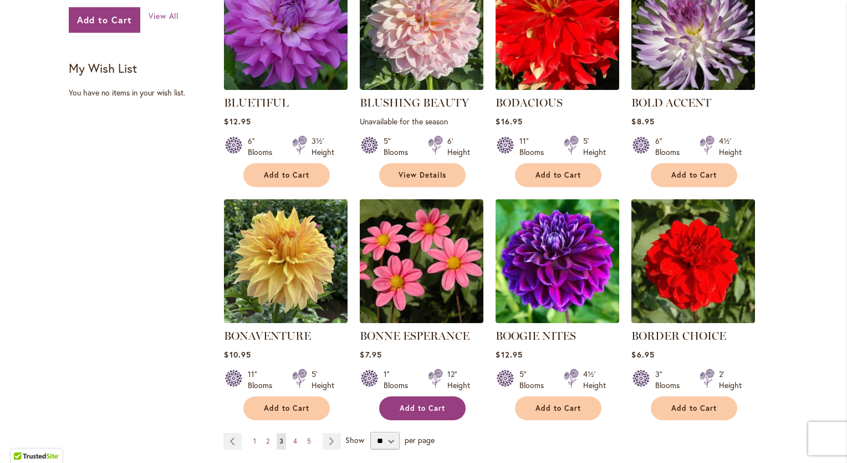
click at [445, 409] on button "Add to Cart" at bounding box center [422, 408] width 87 height 24
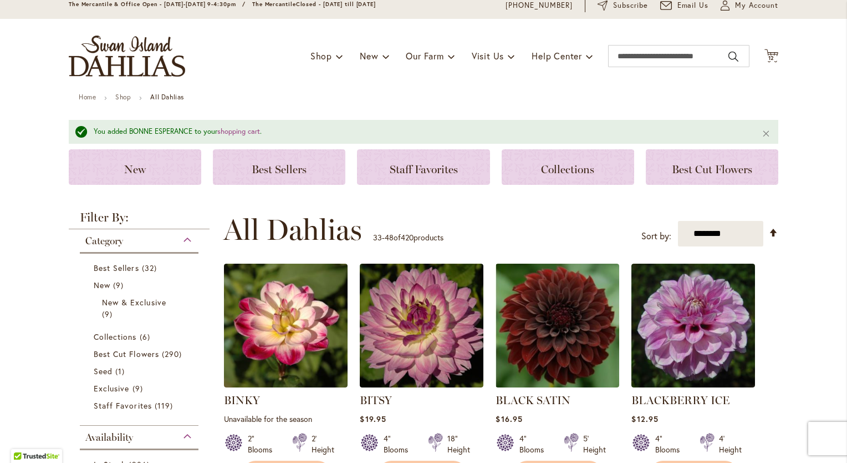
scroll to position [0, 0]
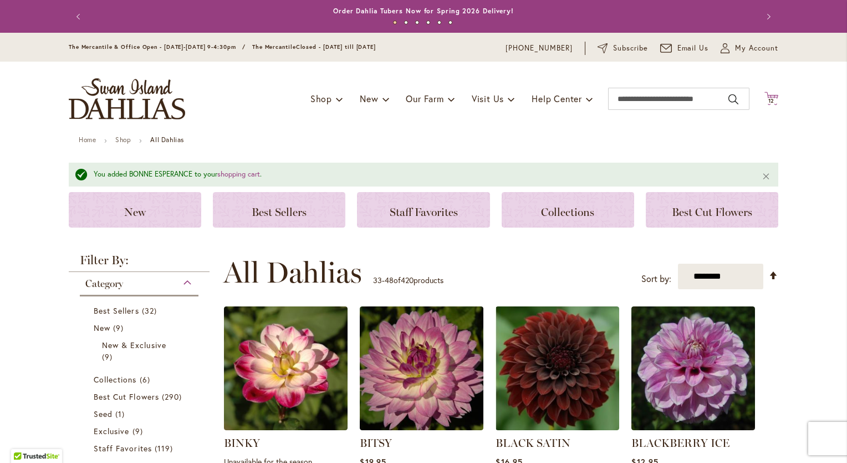
click at [769, 98] on span "12" at bounding box center [772, 100] width 7 height 7
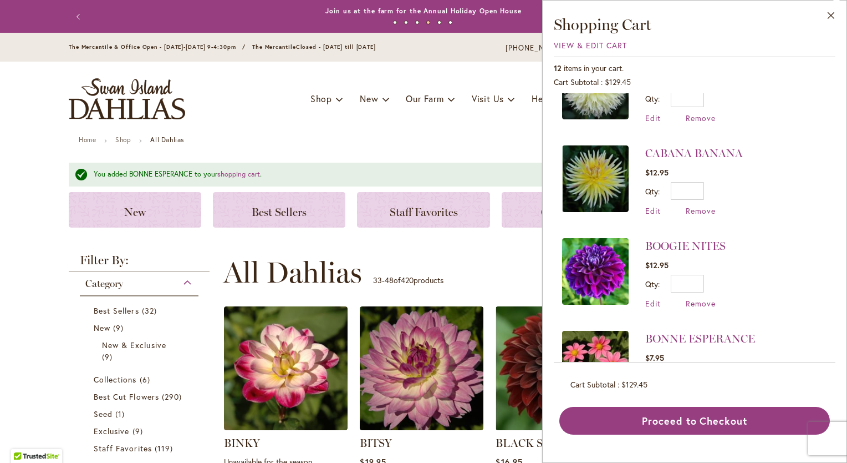
scroll to position [185, 0]
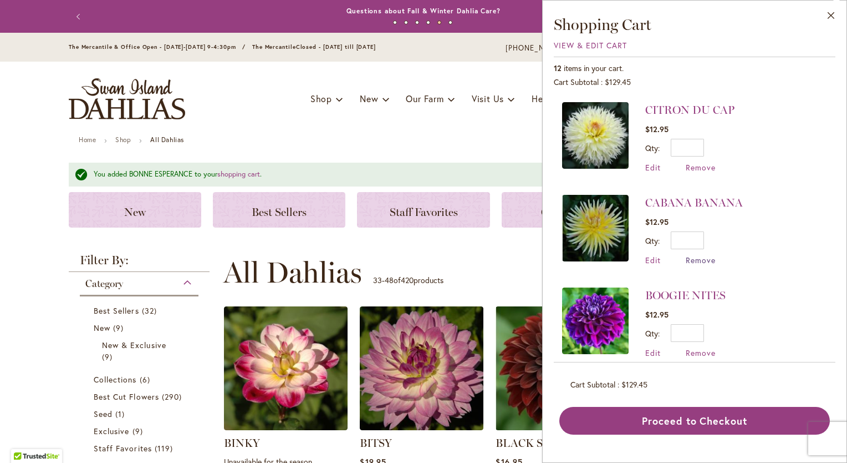
click at [709, 258] on span "Remove" at bounding box center [701, 260] width 30 height 11
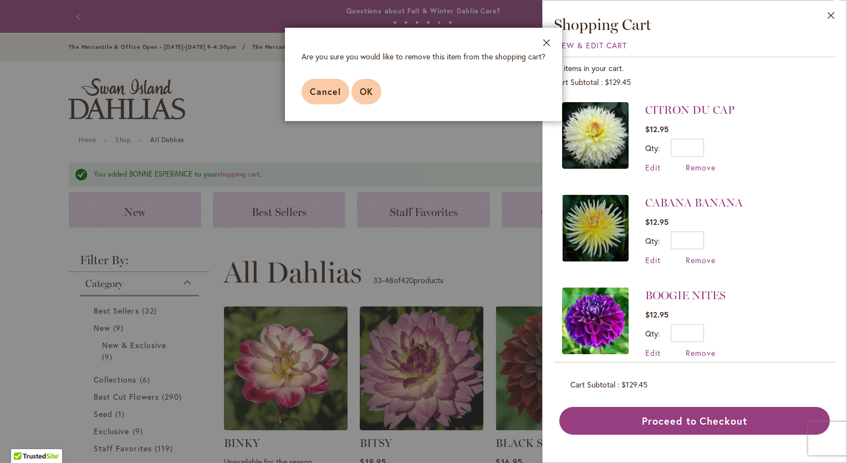
click at [370, 94] on span "OK" at bounding box center [366, 91] width 13 height 12
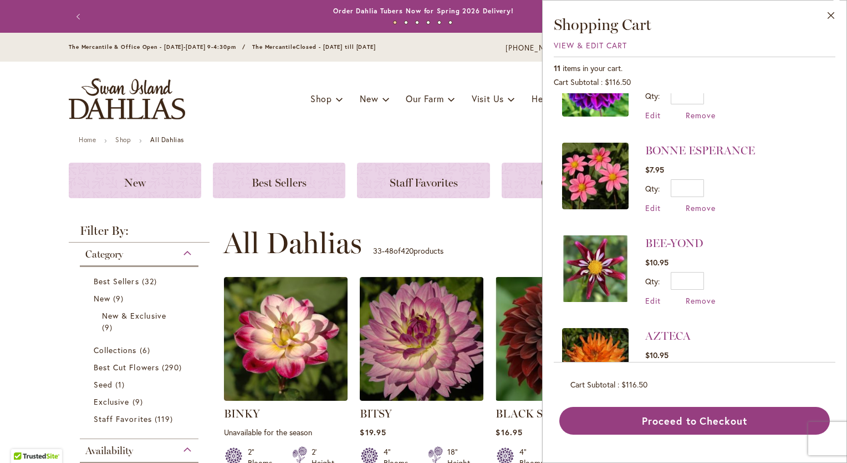
scroll to position [326, 0]
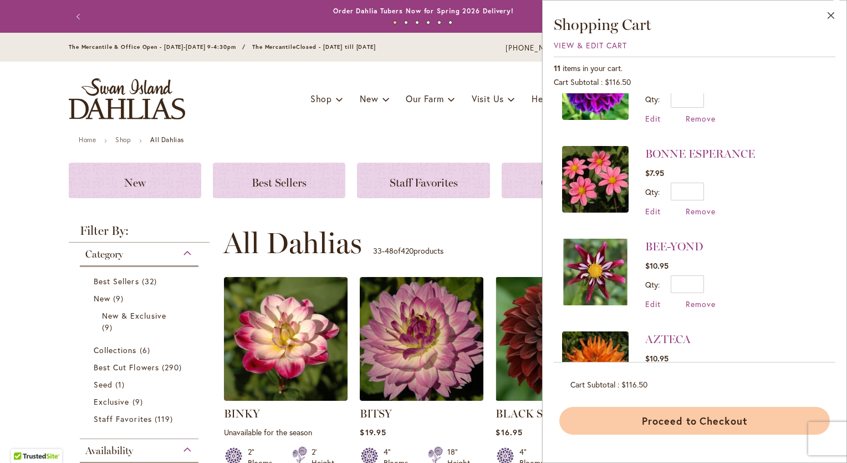
click at [700, 419] on button "Proceed to Checkout" at bounding box center [695, 421] width 271 height 28
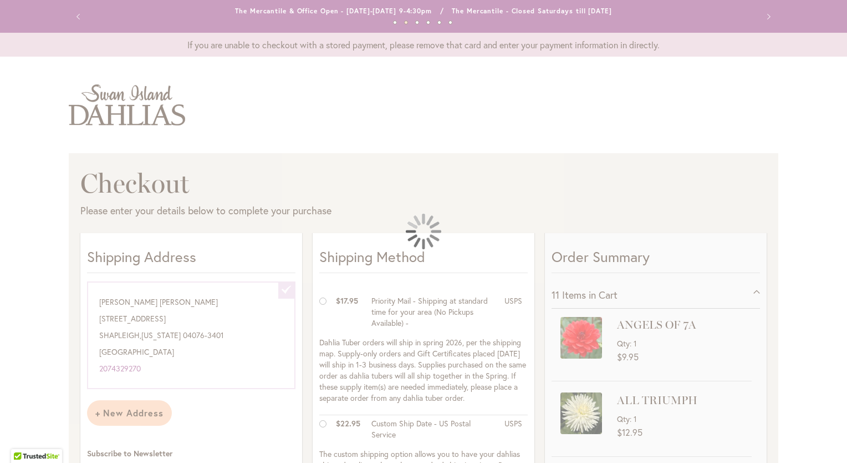
select select "**********"
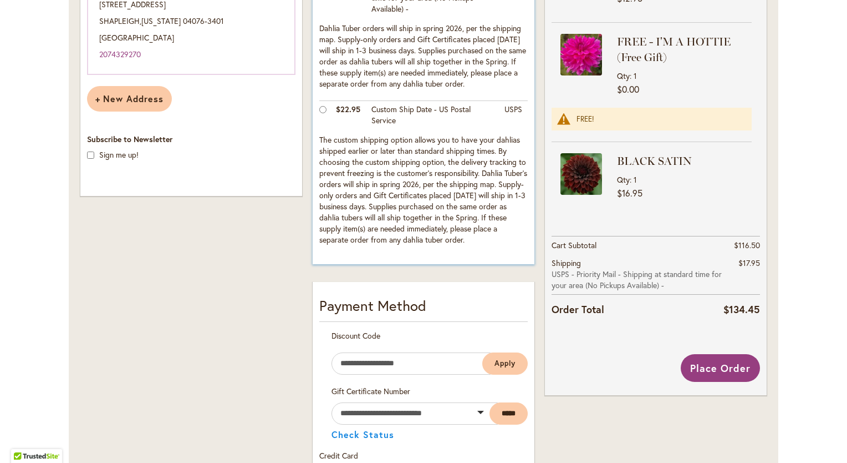
scroll to position [333, 0]
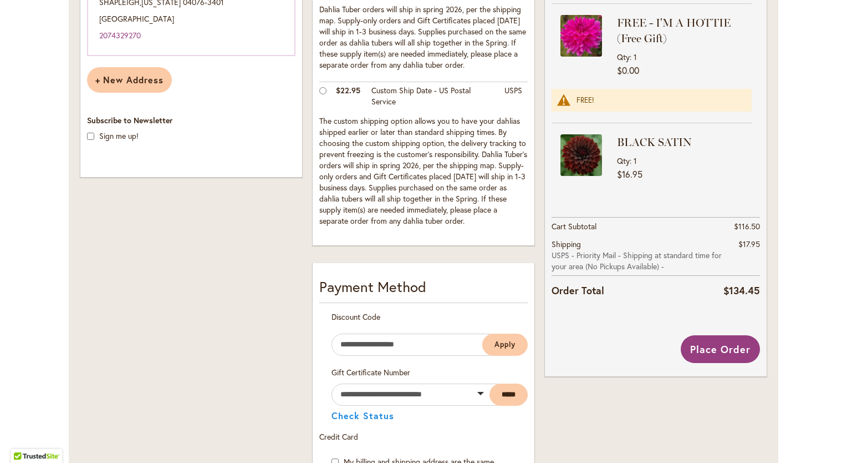
click at [0, 462] on div at bounding box center [0, 463] width 0 height 0
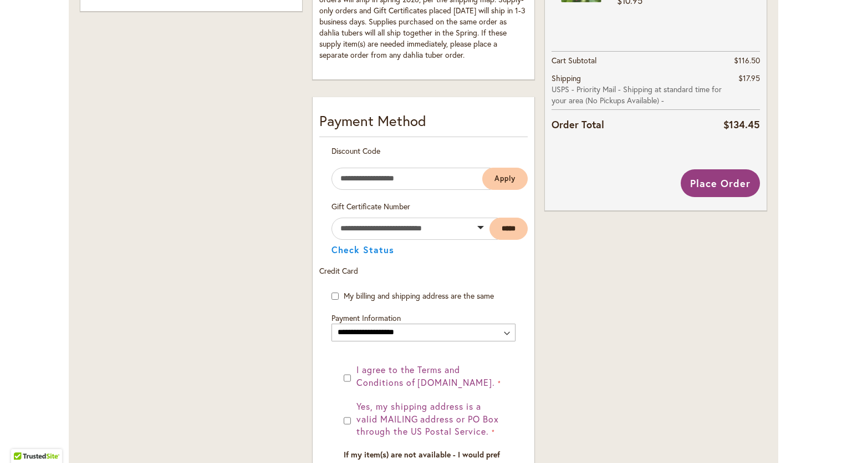
scroll to position [555, 0]
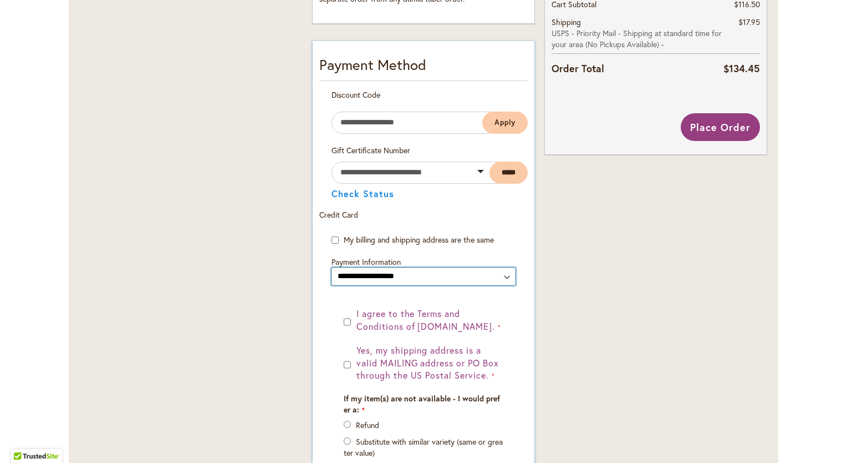
click at [501, 275] on select "**********" at bounding box center [424, 276] width 184 height 18
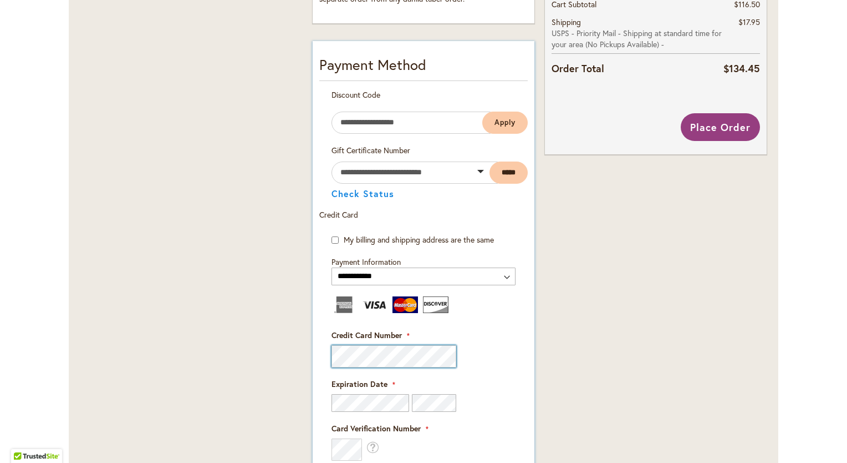
scroll to position [721, 0]
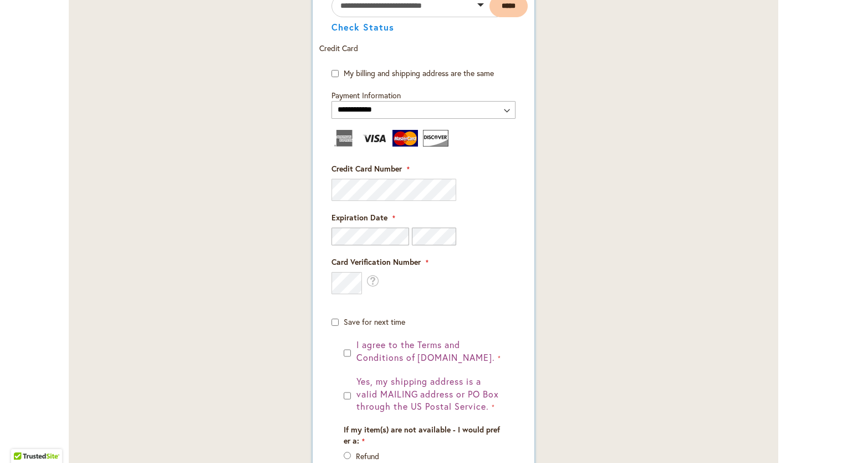
click at [347, 351] on div "I agree to the Terms and Conditions of dahlias.com." at bounding box center [424, 351] width 160 height 26
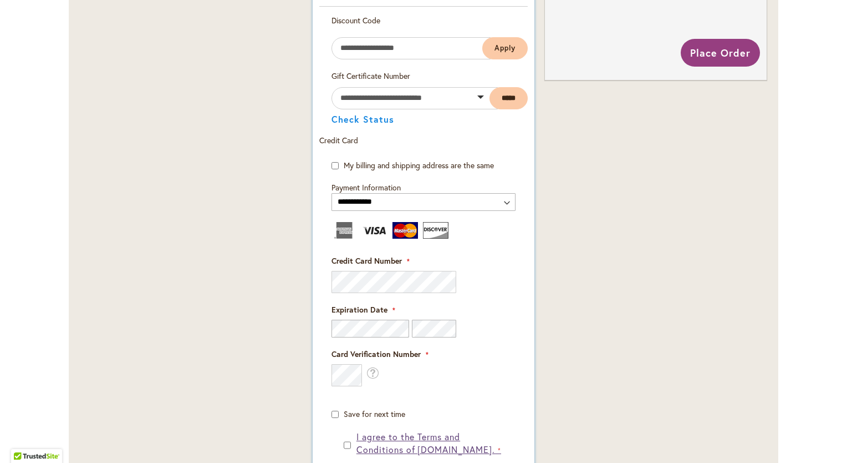
scroll to position [463, 0]
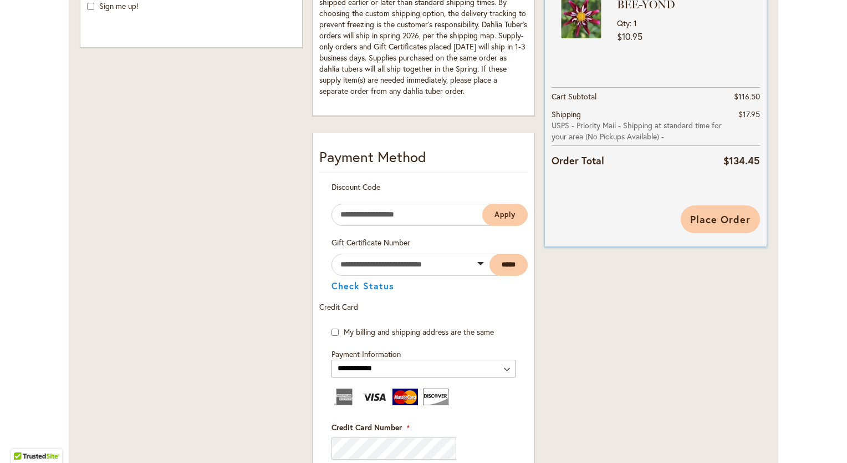
click at [734, 217] on span "Place Order" at bounding box center [721, 218] width 60 height 13
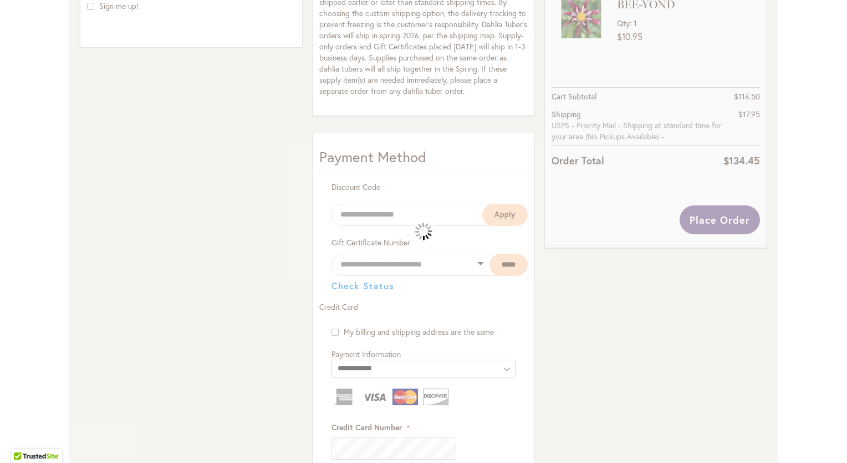
select select
